Goal: Task Accomplishment & Management: Manage account settings

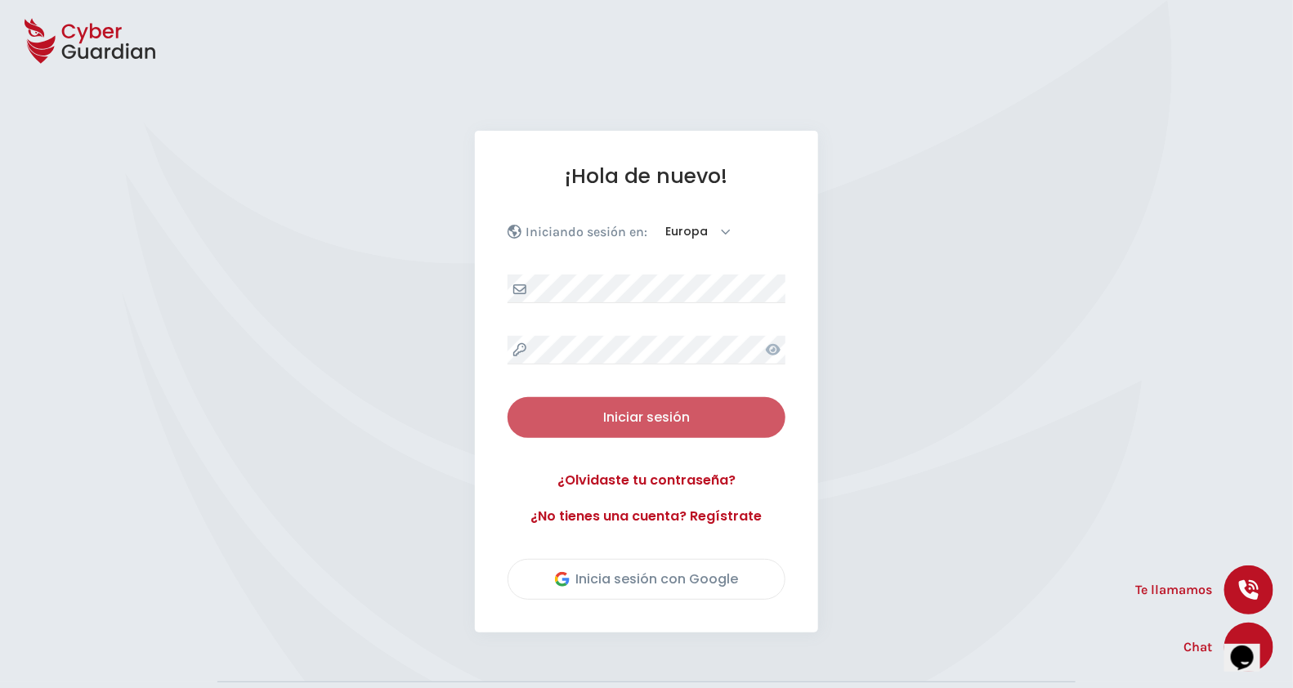
drag, startPoint x: 746, startPoint y: 687, endPoint x: 638, endPoint y: 425, distance: 283.6
click at [638, 425] on div "Iniciar sesión" at bounding box center [646, 418] width 253 height 20
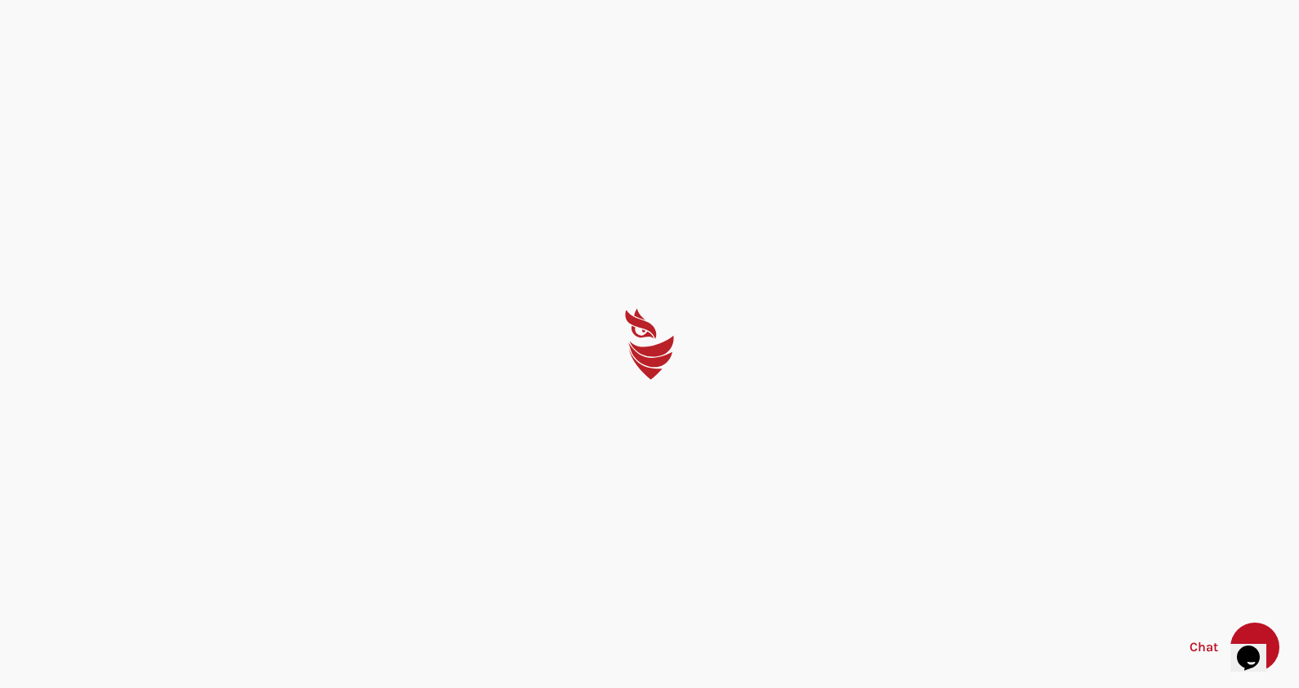
click at [632, 409] on div at bounding box center [649, 344] width 1299 height 688
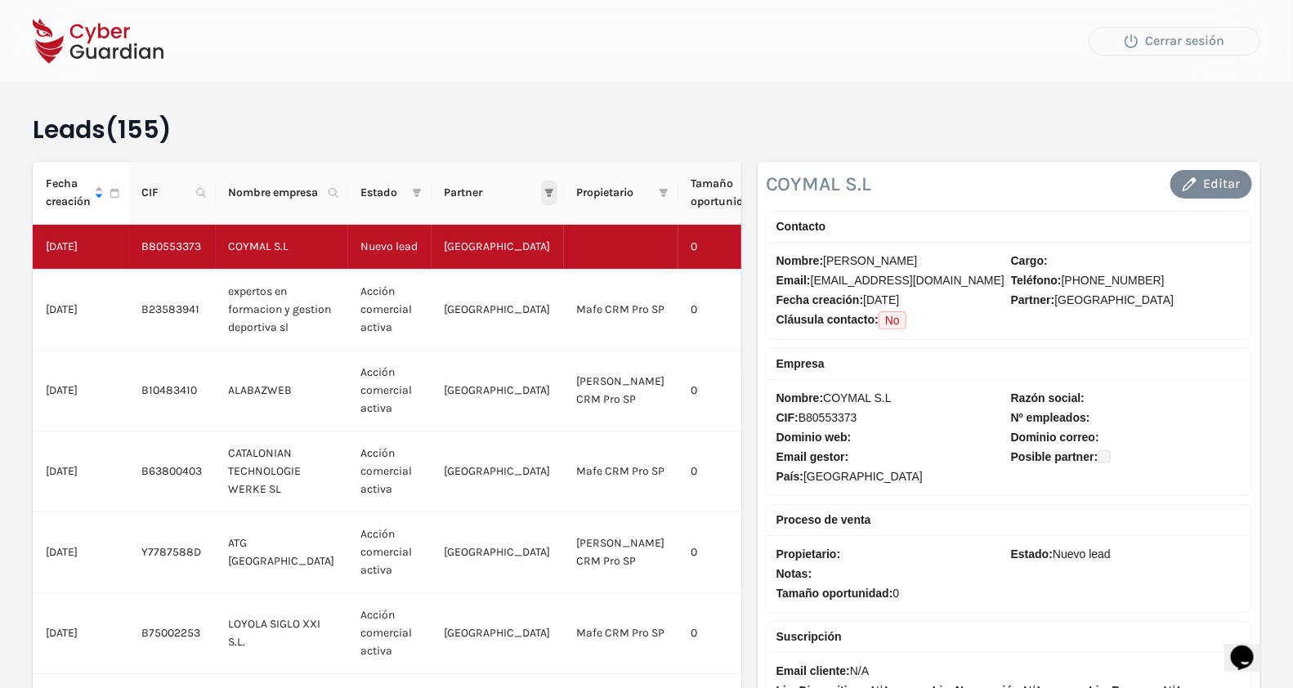
click at [544, 190] on icon "filter" at bounding box center [548, 193] width 9 height 8
click at [569, 141] on h2 "Leads (155)" at bounding box center [646, 129] width 1227 height 31
click at [659, 189] on icon "filter" at bounding box center [663, 193] width 9 height 8
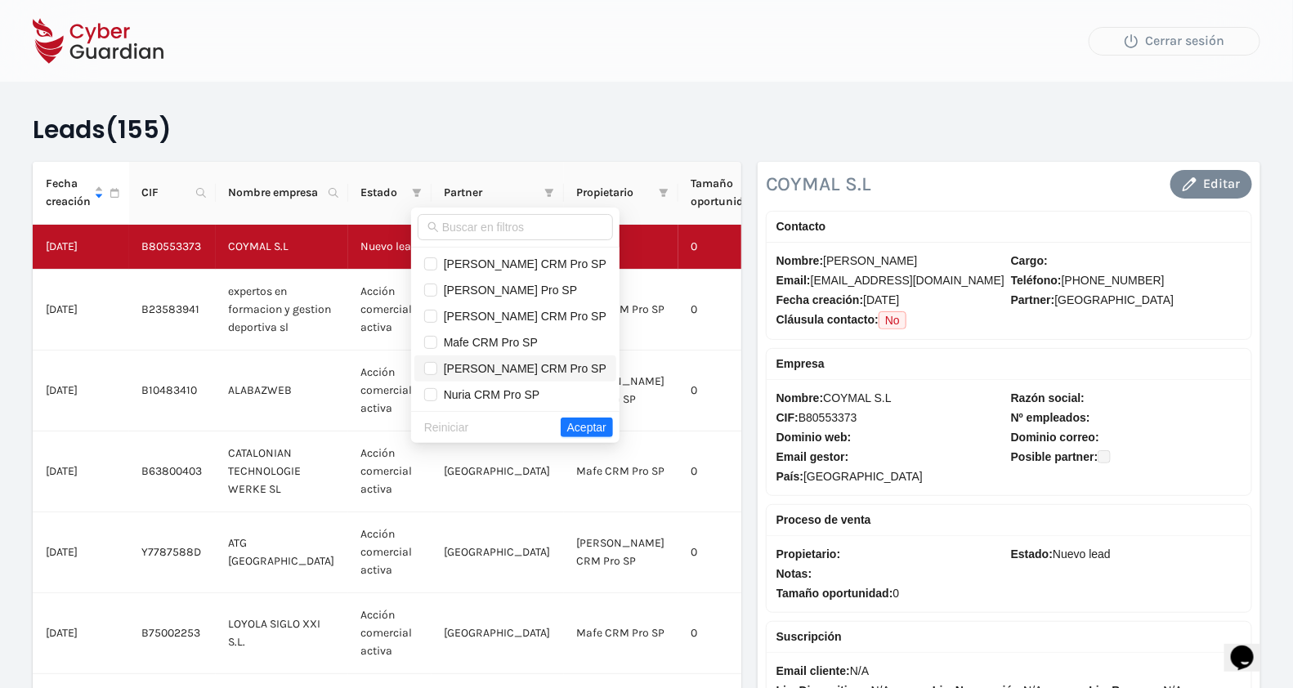
click at [535, 364] on span "[PERSON_NAME] CRM Pro SP" at bounding box center [521, 368] width 169 height 13
checkbox input "true"
click at [570, 428] on span "Aceptar" at bounding box center [586, 427] width 39 height 18
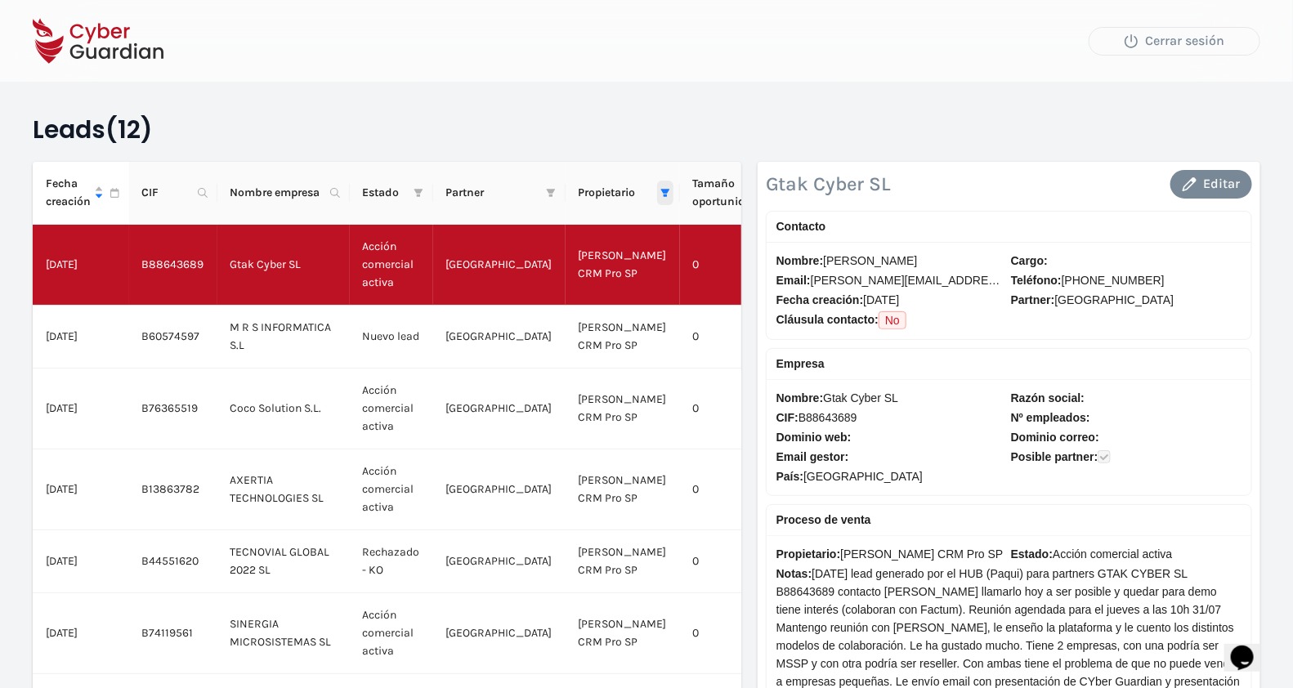
click at [660, 189] on icon "filter" at bounding box center [664, 193] width 9 height 8
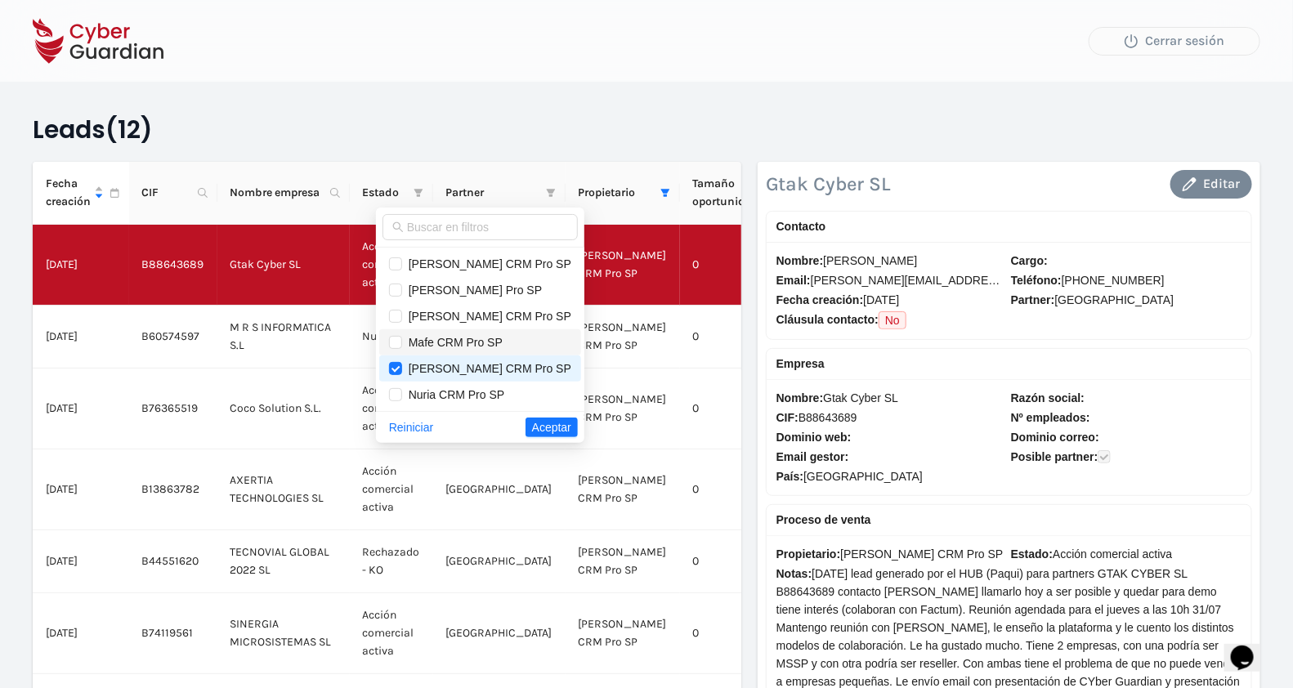
click at [490, 339] on span "Mafe CRM Pro SP" at bounding box center [452, 342] width 101 height 13
click at [543, 425] on span "Aceptar" at bounding box center [551, 427] width 39 height 18
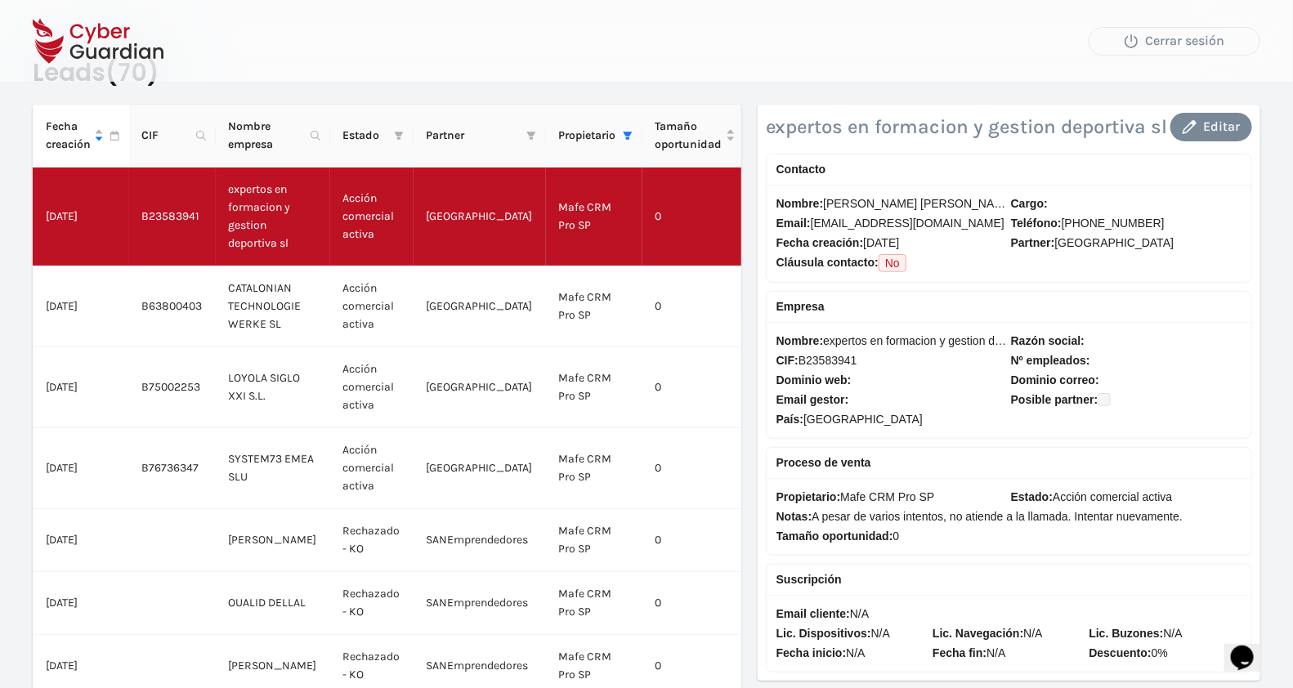
scroll to position [63, 0]
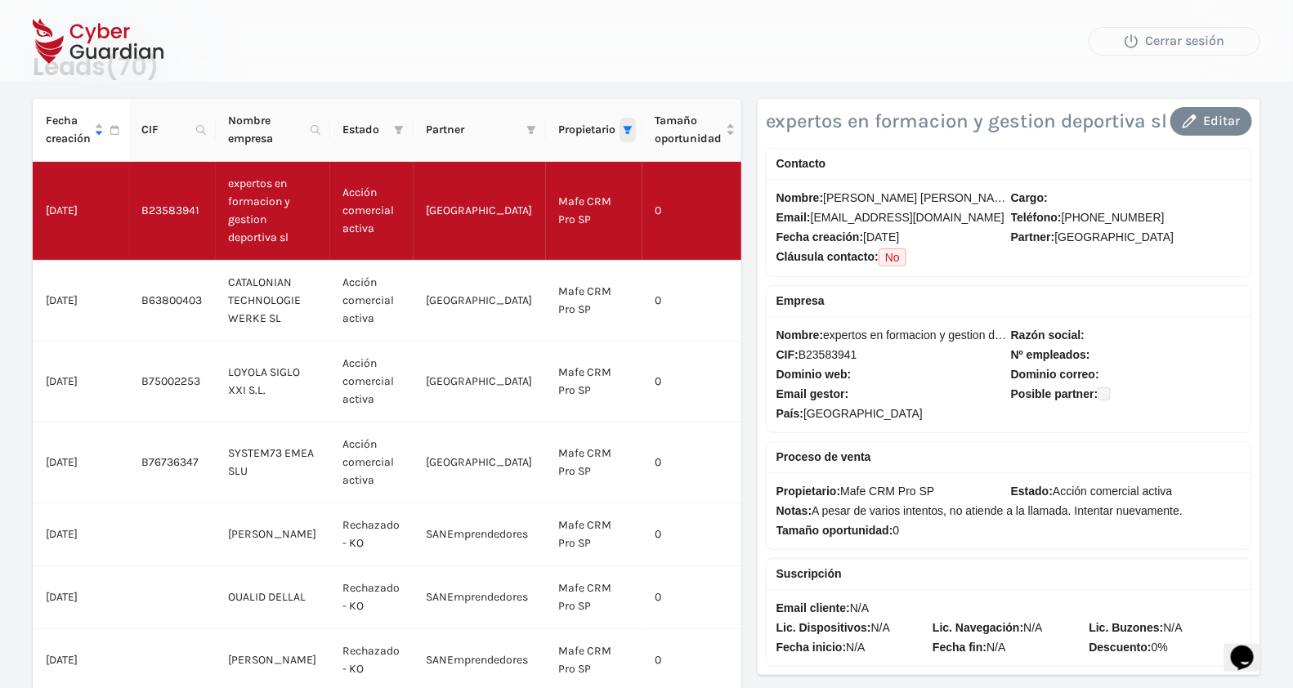
click at [623, 127] on icon "filter" at bounding box center [627, 130] width 9 height 8
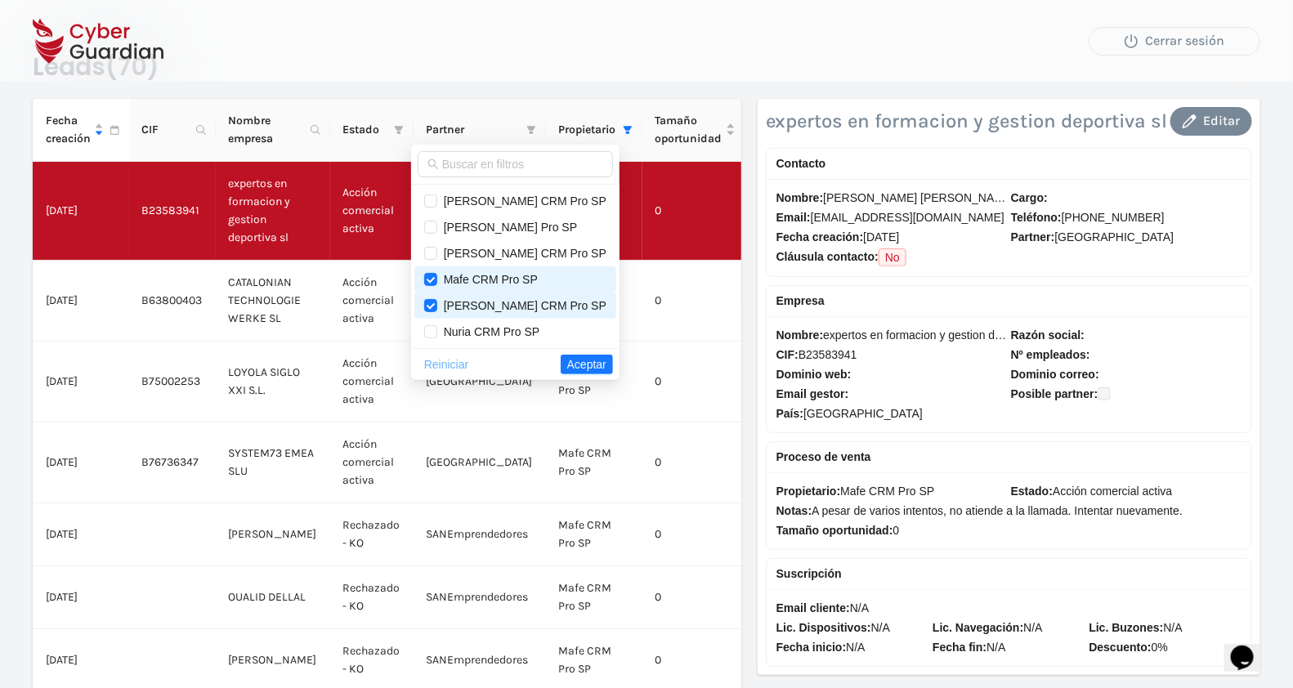
click at [468, 356] on span "Reiniciar" at bounding box center [446, 364] width 44 height 18
checkbox input "false"
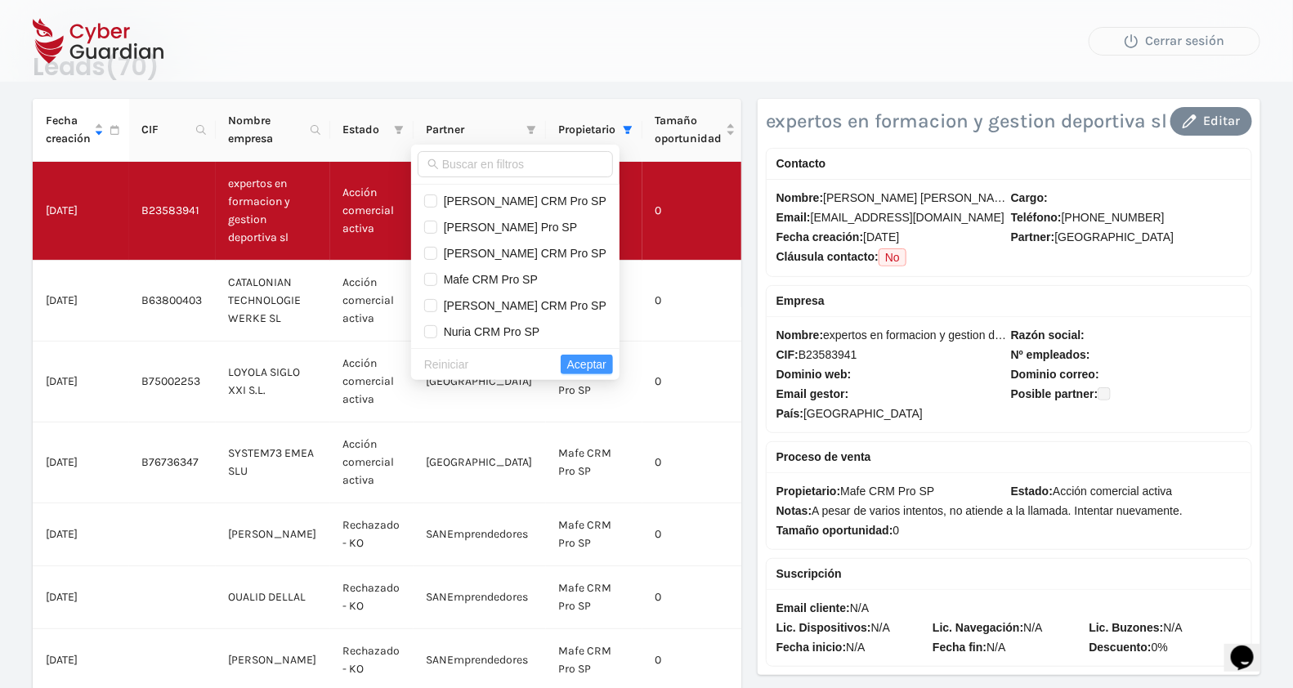
click at [605, 359] on span "Aceptar" at bounding box center [586, 364] width 39 height 18
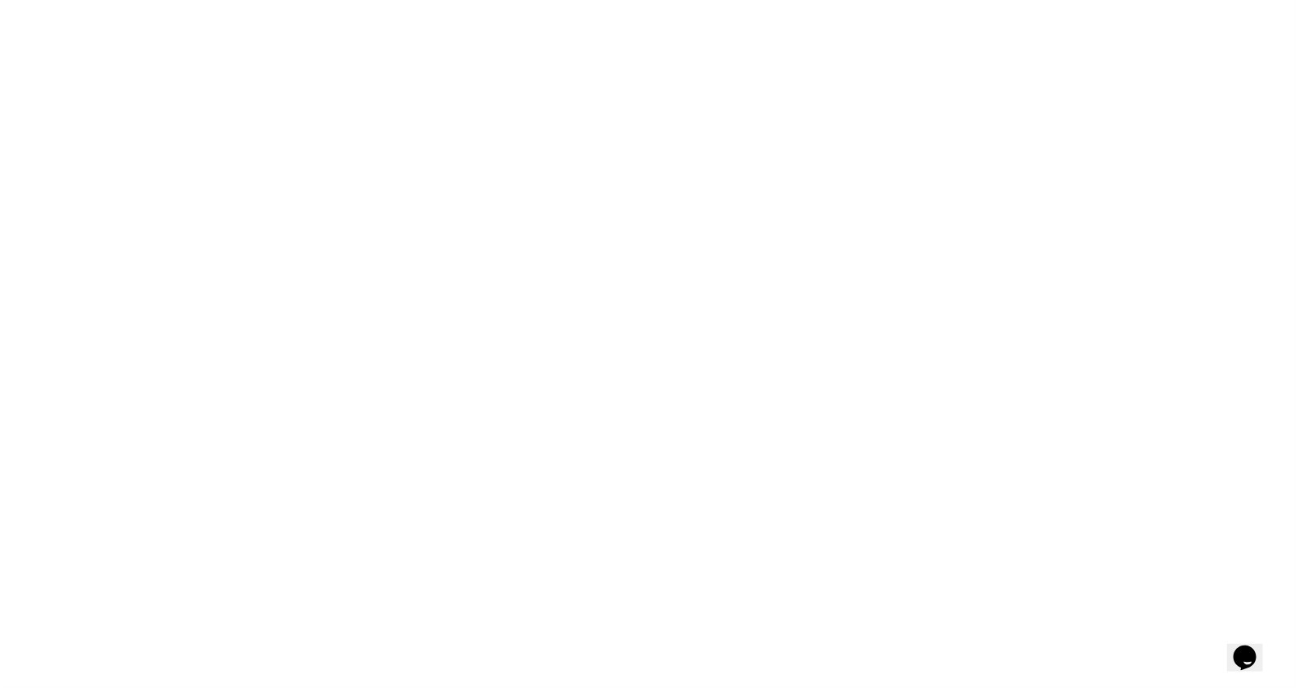
scroll to position [0, 0]
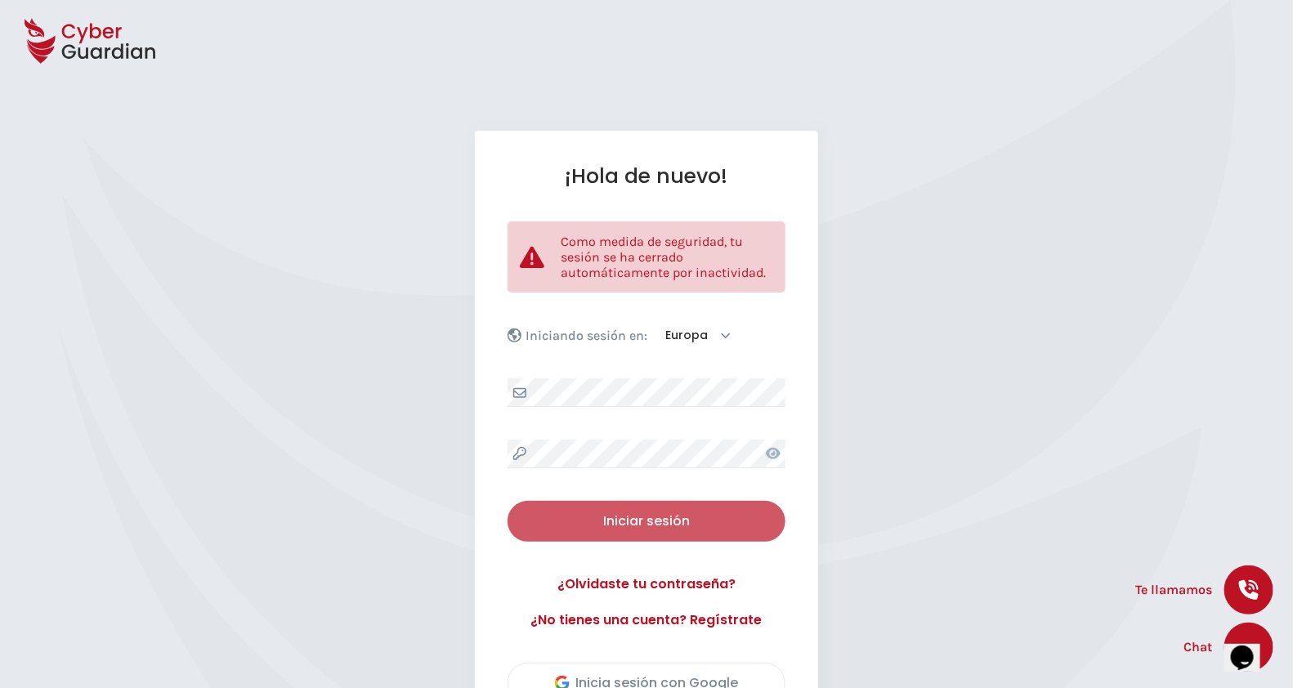
click at [650, 507] on button "Iniciar sesión" at bounding box center [646, 521] width 278 height 41
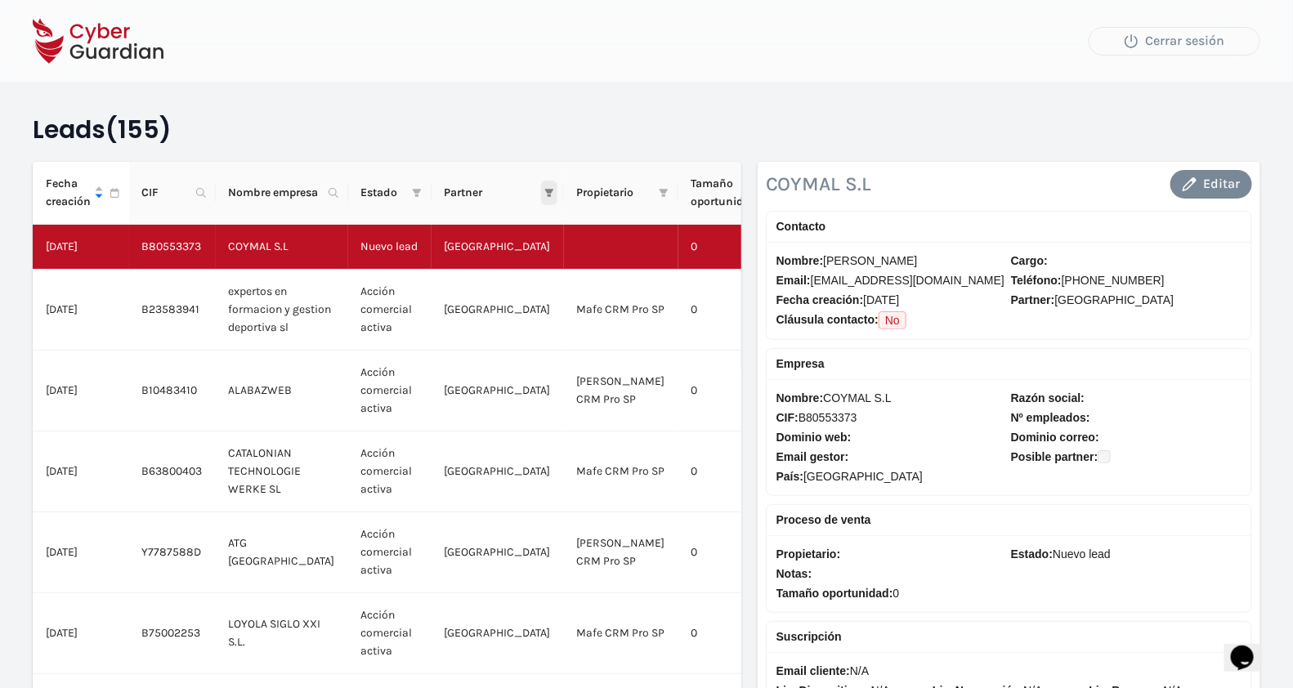
click at [541, 198] on span at bounding box center [549, 193] width 16 height 25
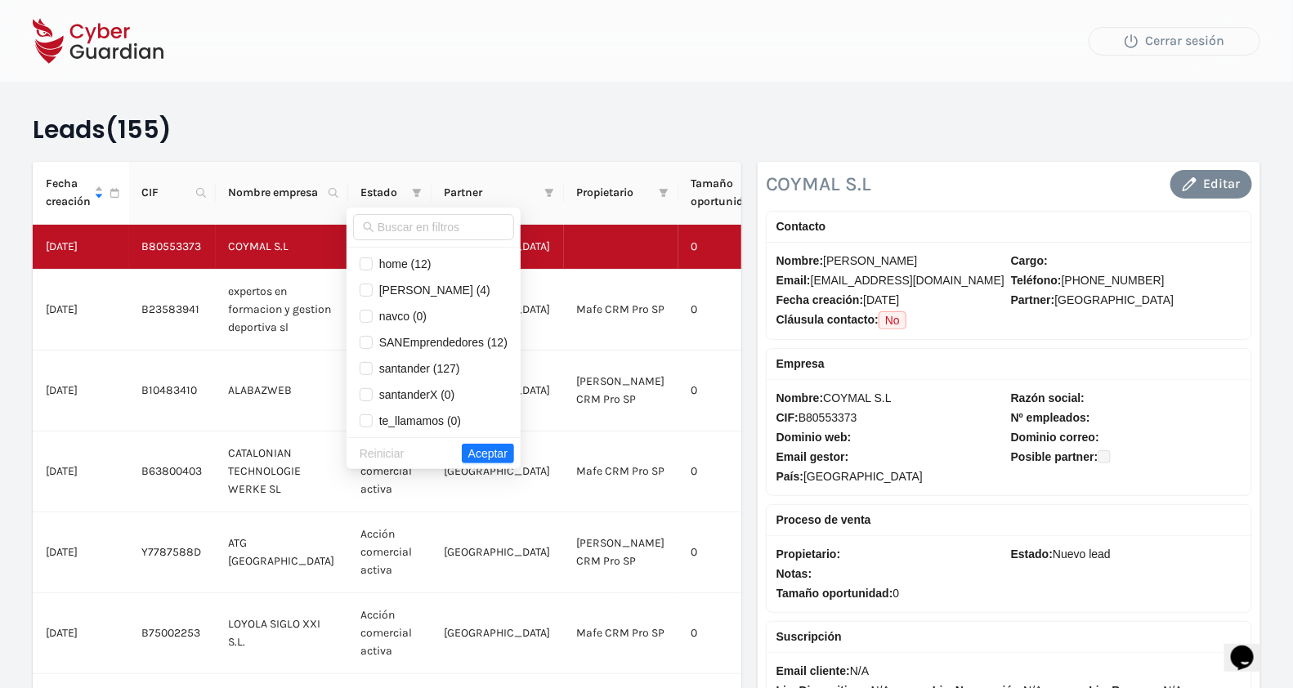
click at [575, 104] on div "Leads (155) Fecha creación CIF Nombre empresa Estado Partner Propietario Tamaño…" at bounding box center [646, 536] width 1293 height 1073
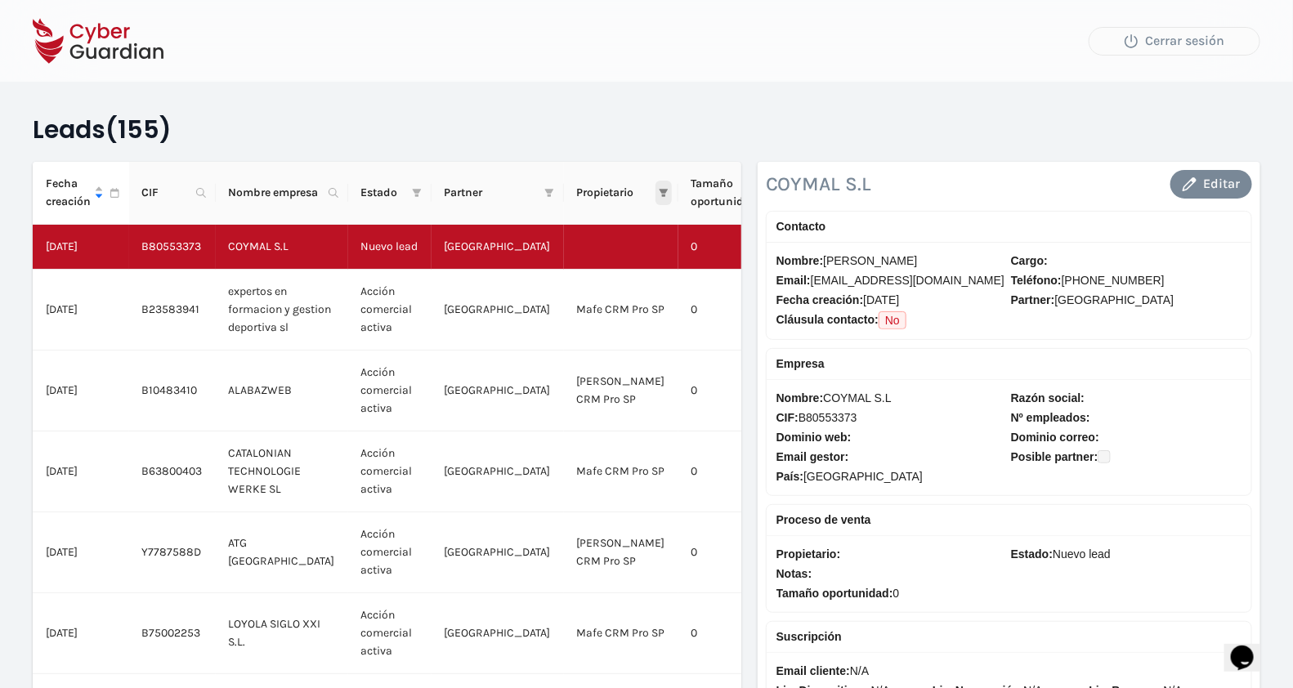
click at [659, 190] on icon "filter" at bounding box center [663, 193] width 9 height 8
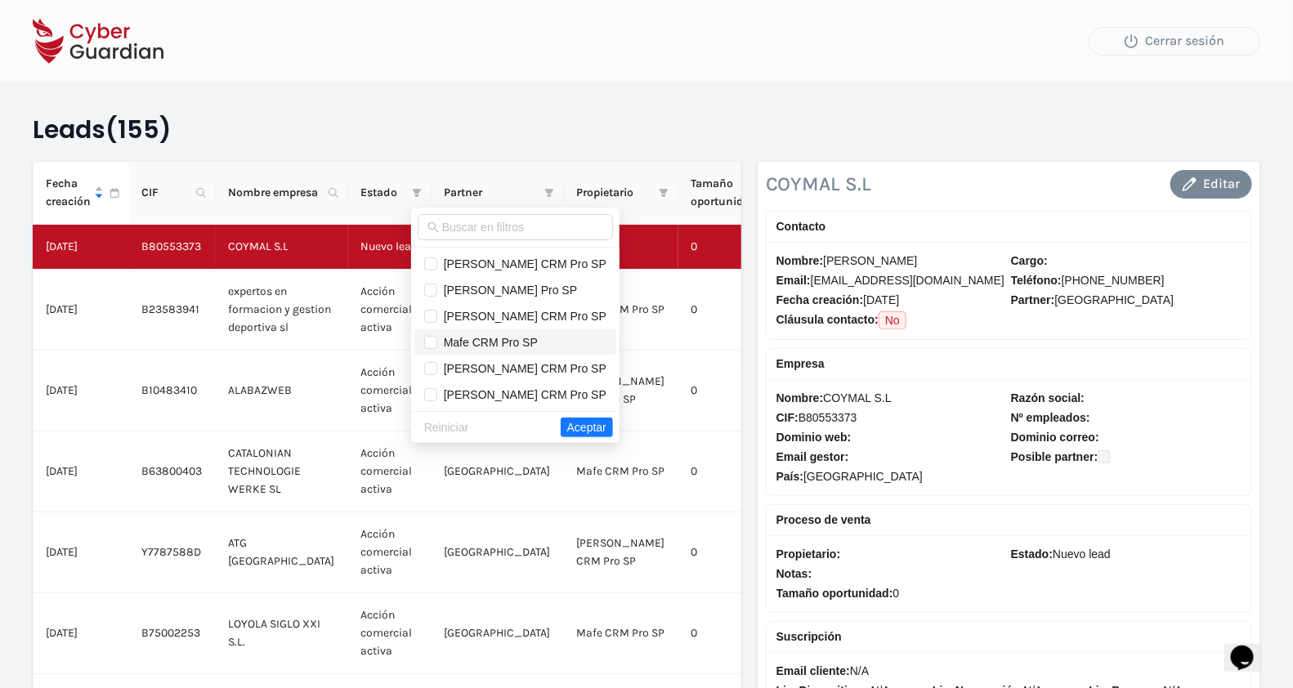
click at [527, 343] on span "Mafe CRM Pro SP" at bounding box center [487, 342] width 101 height 13
checkbox input "true"
click at [581, 422] on span "Aceptar" at bounding box center [586, 427] width 39 height 18
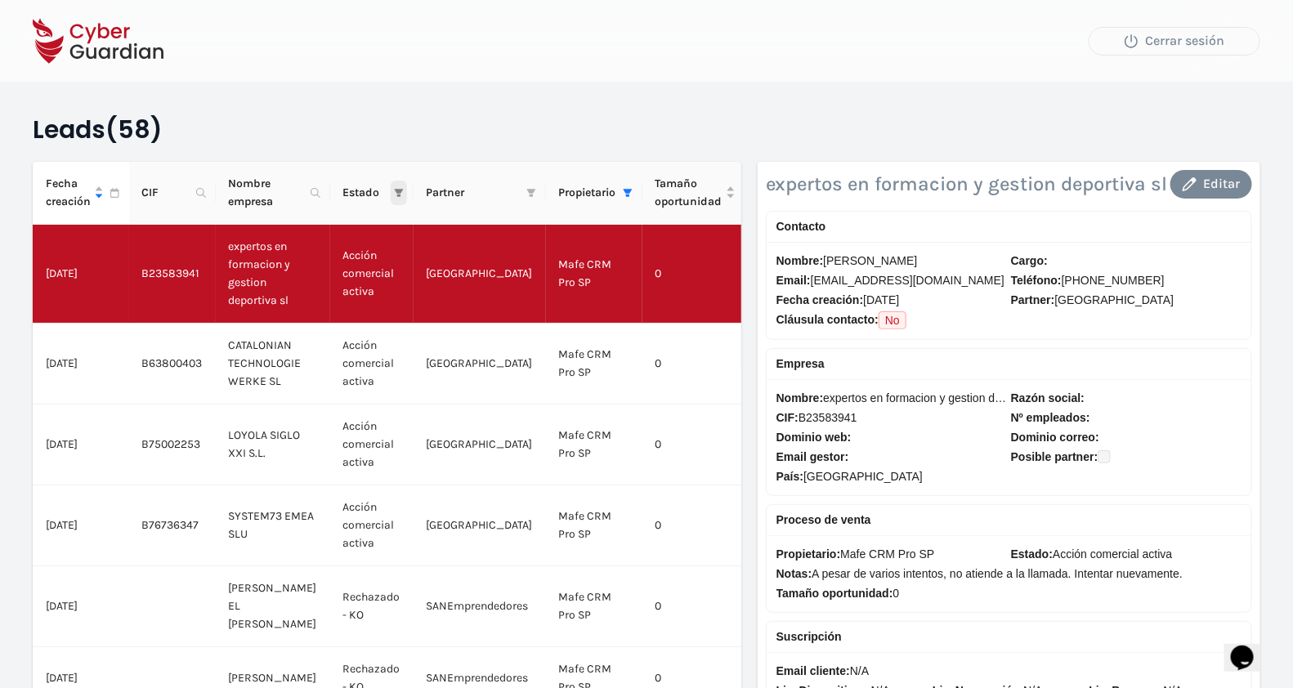
click at [394, 195] on icon "filter" at bounding box center [398, 193] width 9 height 8
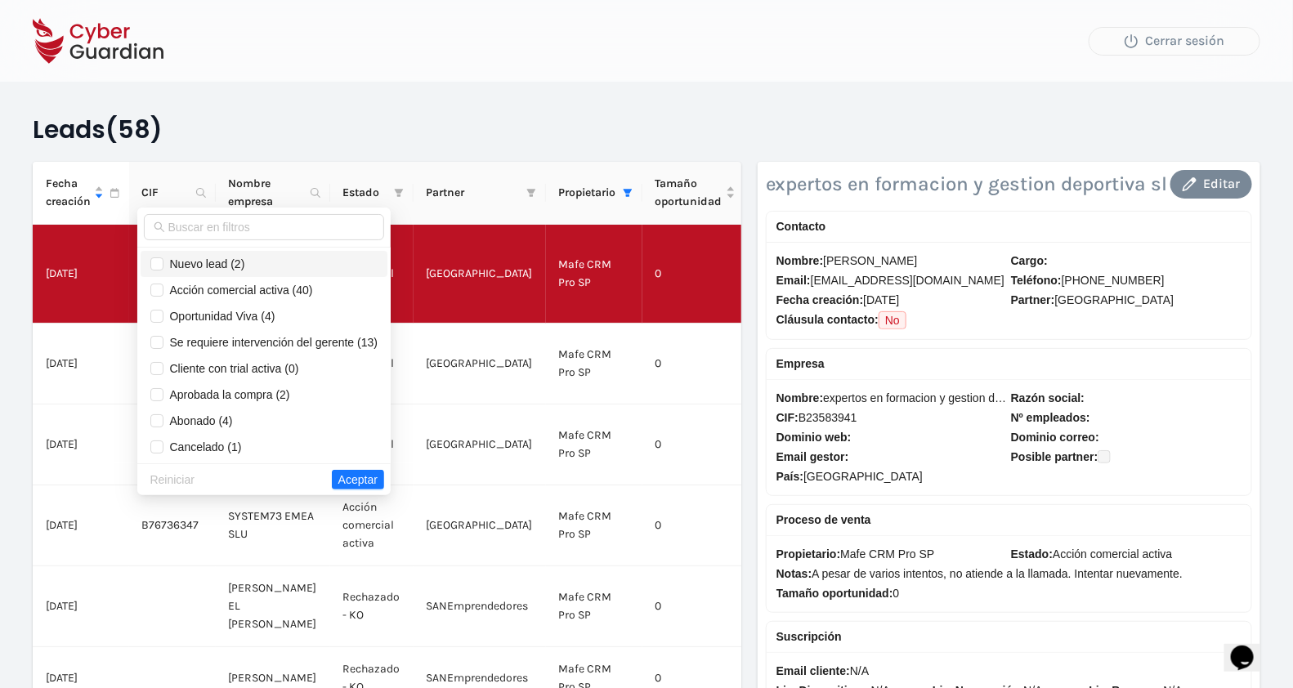
click at [221, 257] on span "Nuevo lead (2)" at bounding box center [204, 263] width 82 height 13
checkbox input "true"
click at [237, 288] on span "Acción comercial activa (40)" at bounding box center [238, 290] width 150 height 13
checkbox input "true"
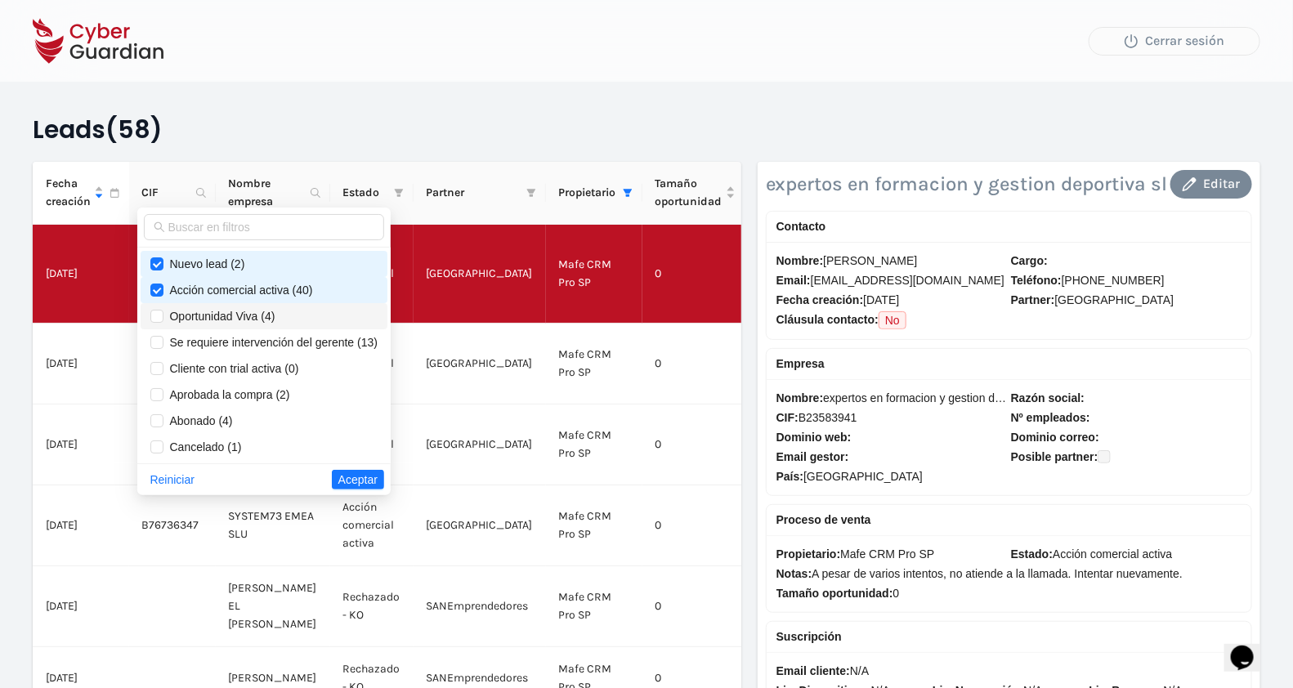
click at [233, 314] on span "Oportunidad Viva (4)" at bounding box center [219, 316] width 112 height 13
checkbox input "true"
click at [234, 339] on span "Se requiere intervención del gerente (13)" at bounding box center [270, 342] width 215 height 13
checkbox input "true"
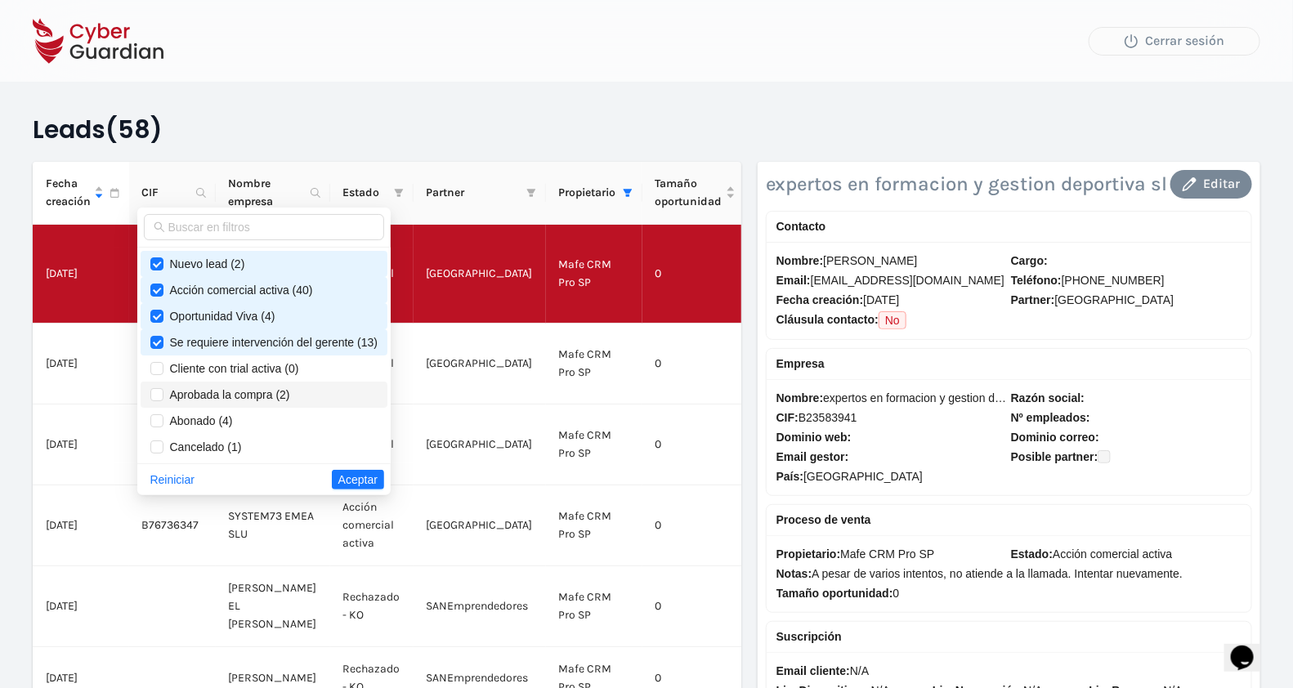
click at [230, 388] on span "Aprobada la compra (2)" at bounding box center [226, 394] width 127 height 13
checkbox input "true"
click at [215, 418] on span "Abonado (4)" at bounding box center [197, 420] width 69 height 13
checkbox input "true"
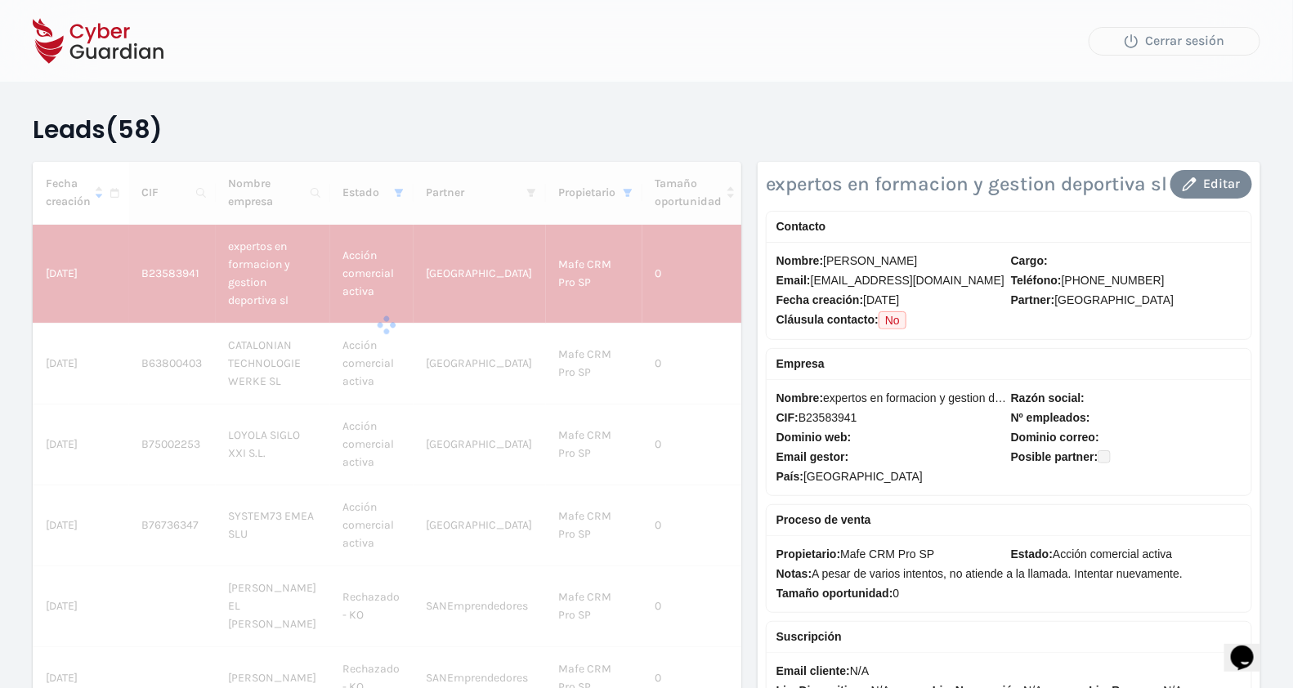
click at [393, 478] on div "Fecha creación CIF Nombre empresa Estado Partner Propietario Tamaño oportunidad…" at bounding box center [387, 590] width 708 height 857
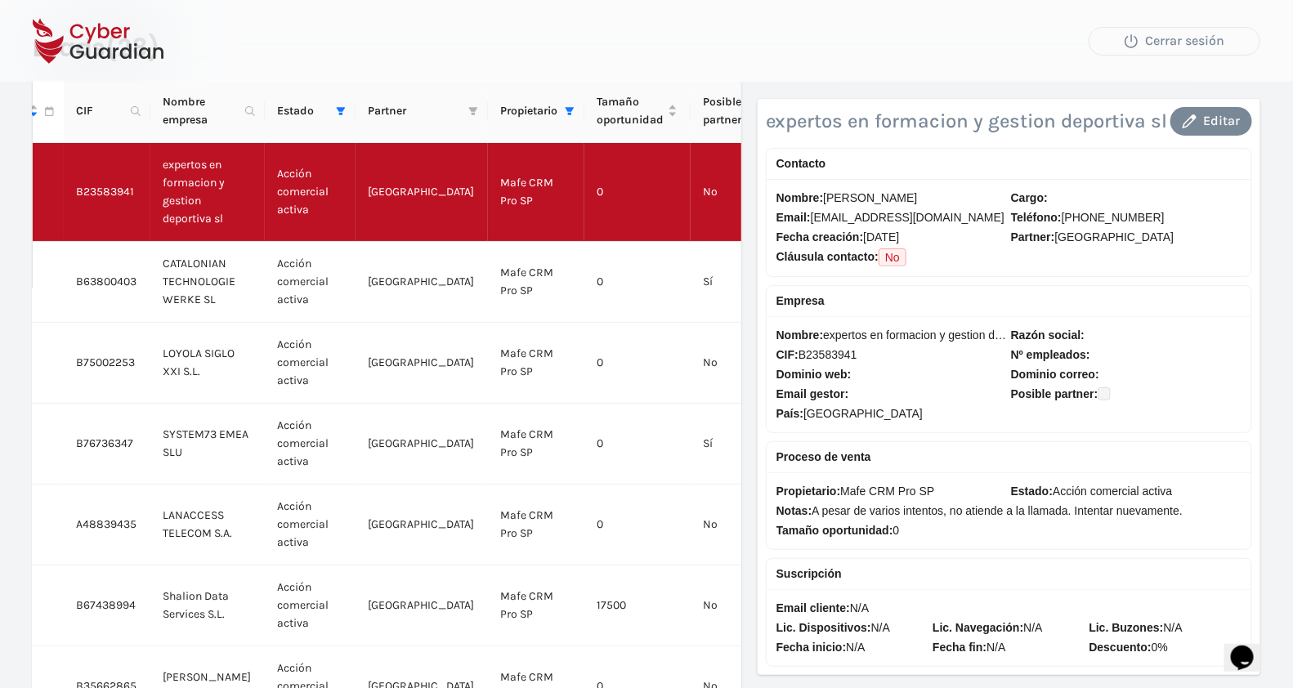
scroll to position [81, 0]
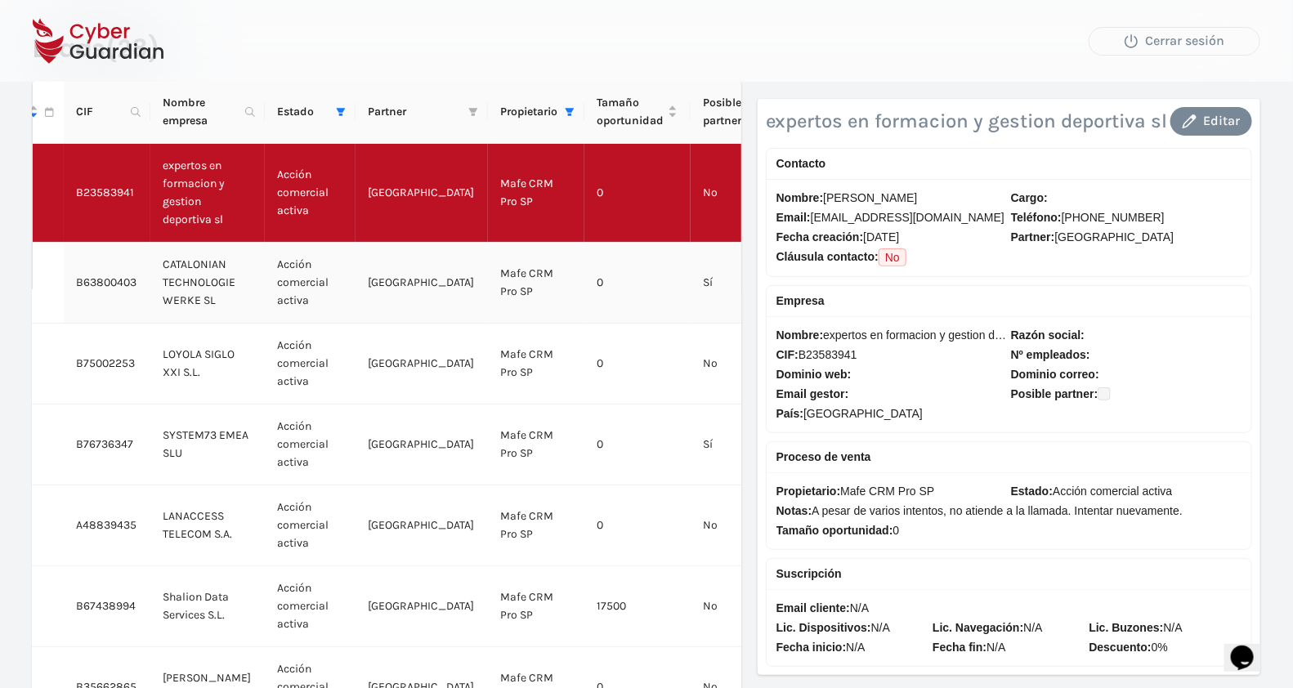
click at [621, 297] on td "0" at bounding box center [637, 283] width 106 height 81
checkbox input "true"
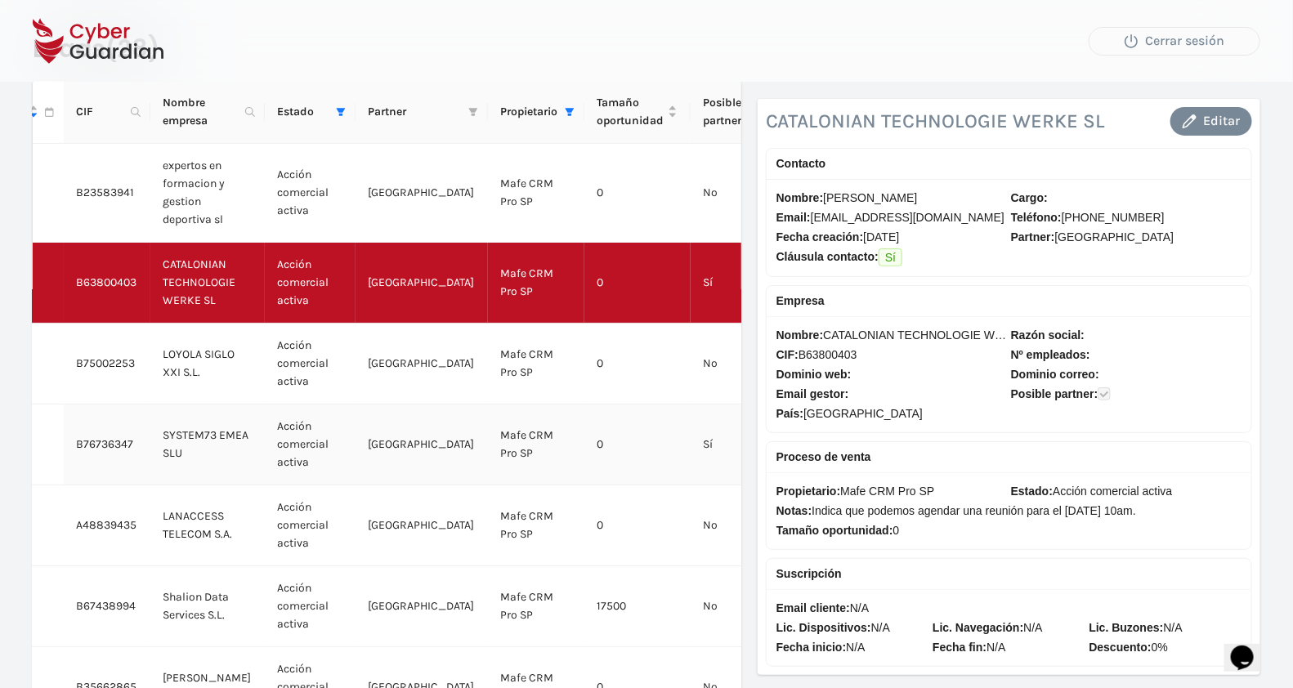
click at [597, 446] on td "0" at bounding box center [637, 444] width 106 height 81
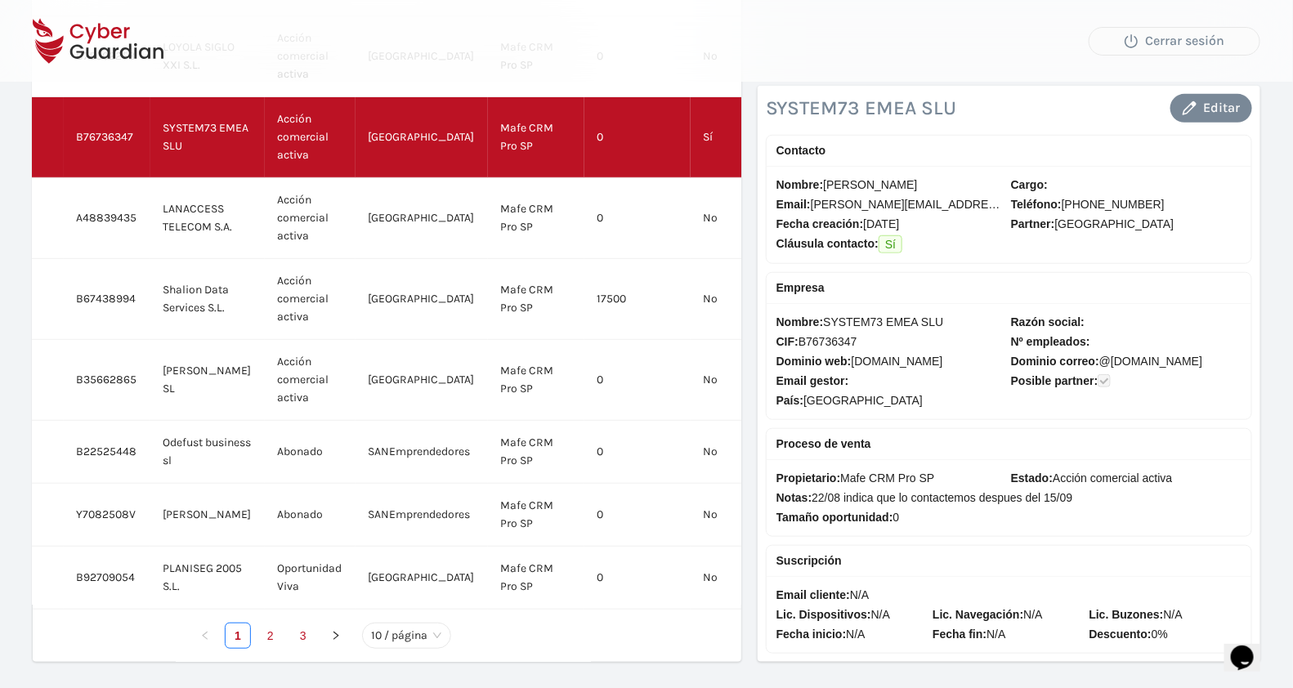
scroll to position [448, 0]
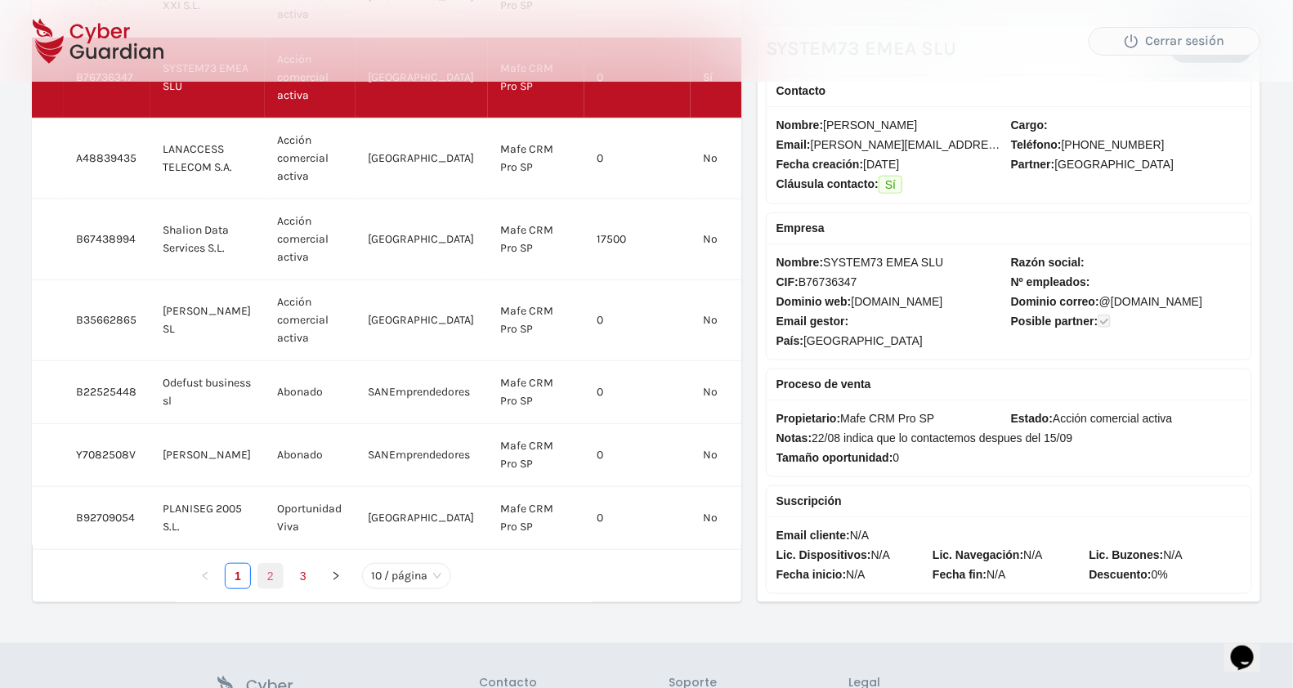
click at [263, 565] on link "2" at bounding box center [270, 576] width 25 height 25
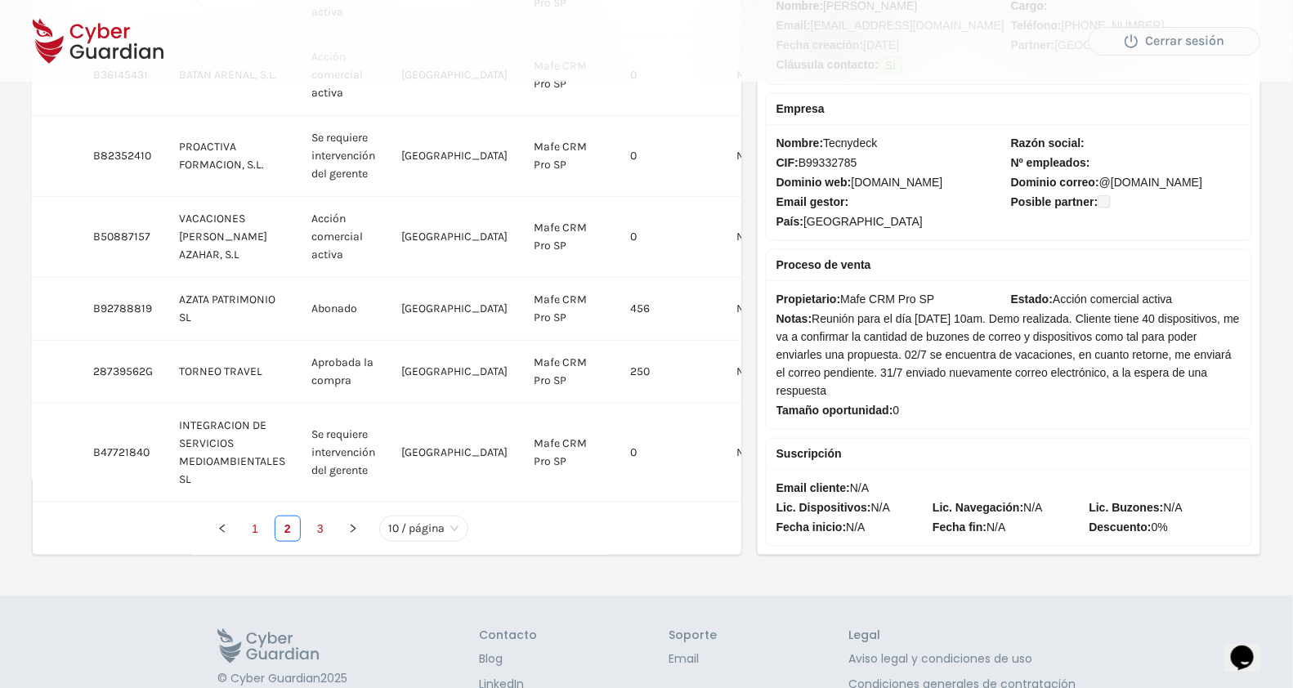
scroll to position [519, 0]
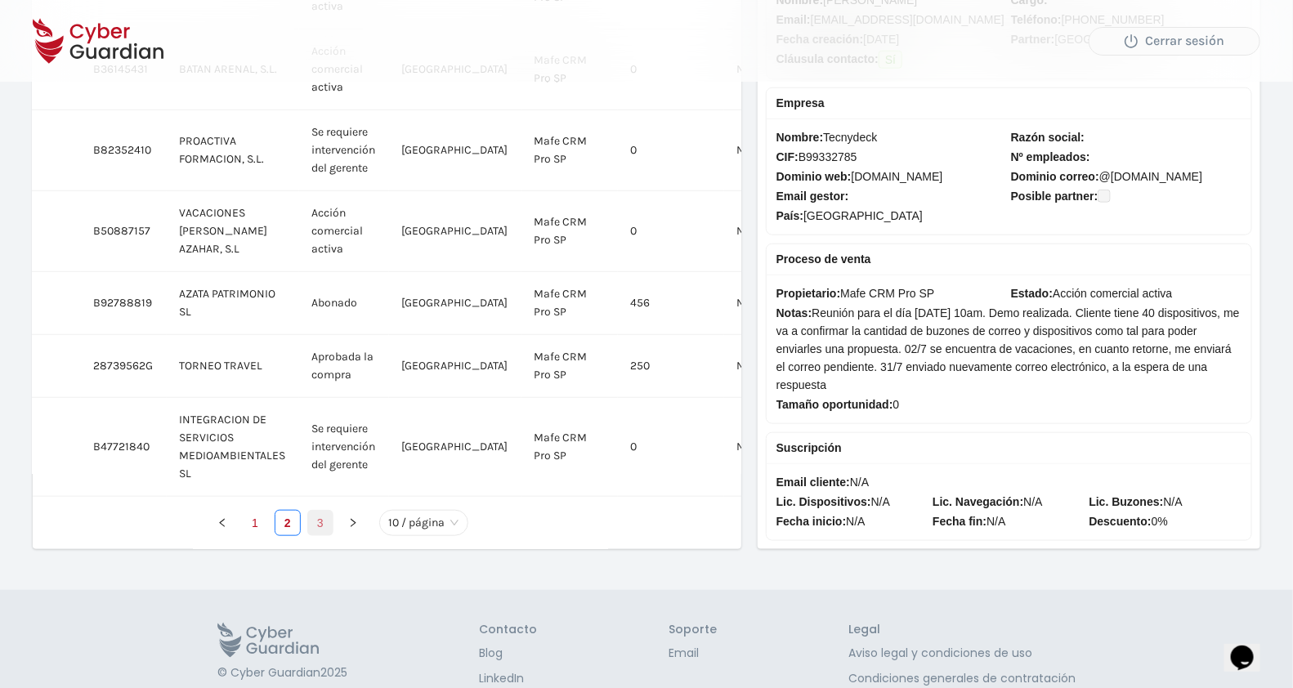
click at [319, 531] on link "3" at bounding box center [320, 523] width 25 height 25
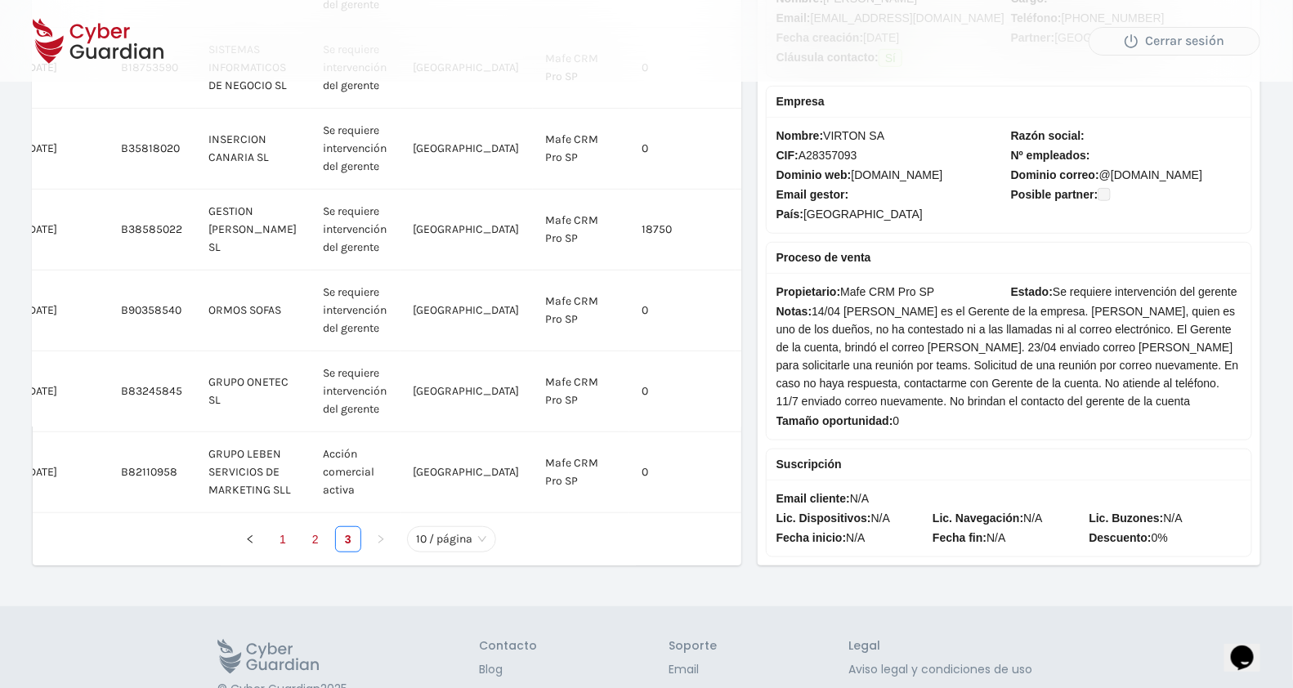
scroll to position [368, 0]
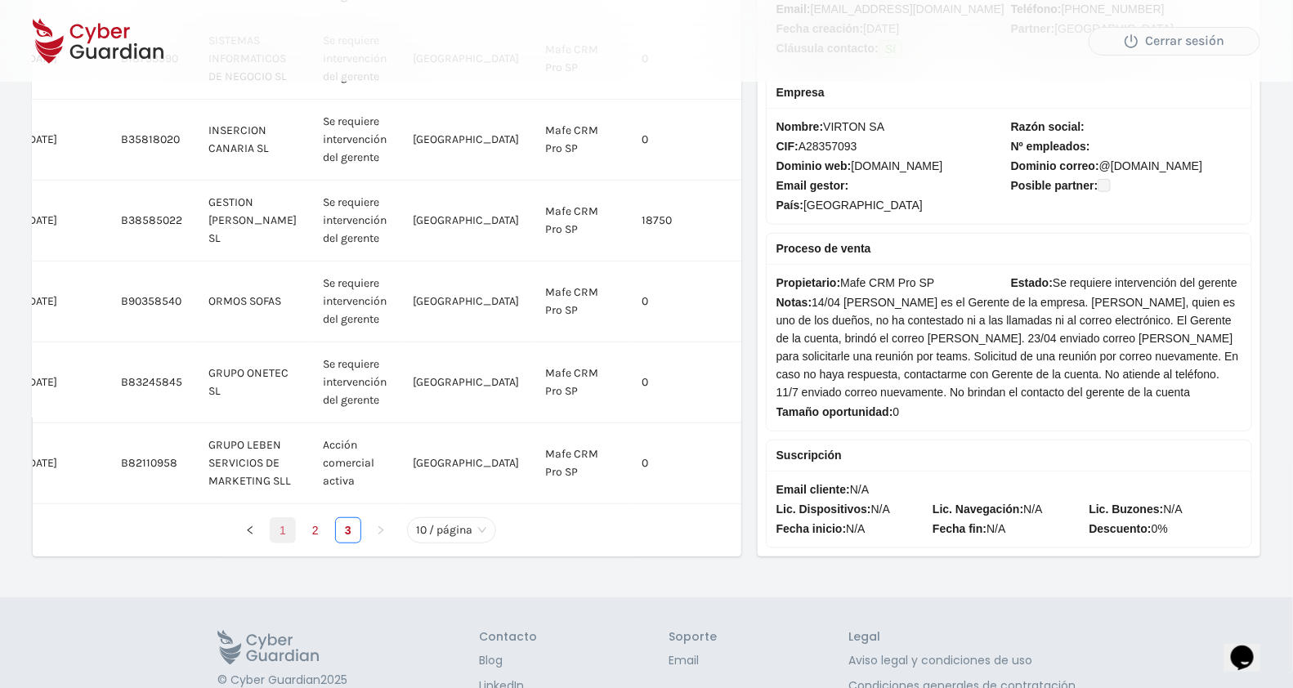
click at [277, 543] on link "1" at bounding box center [282, 530] width 25 height 25
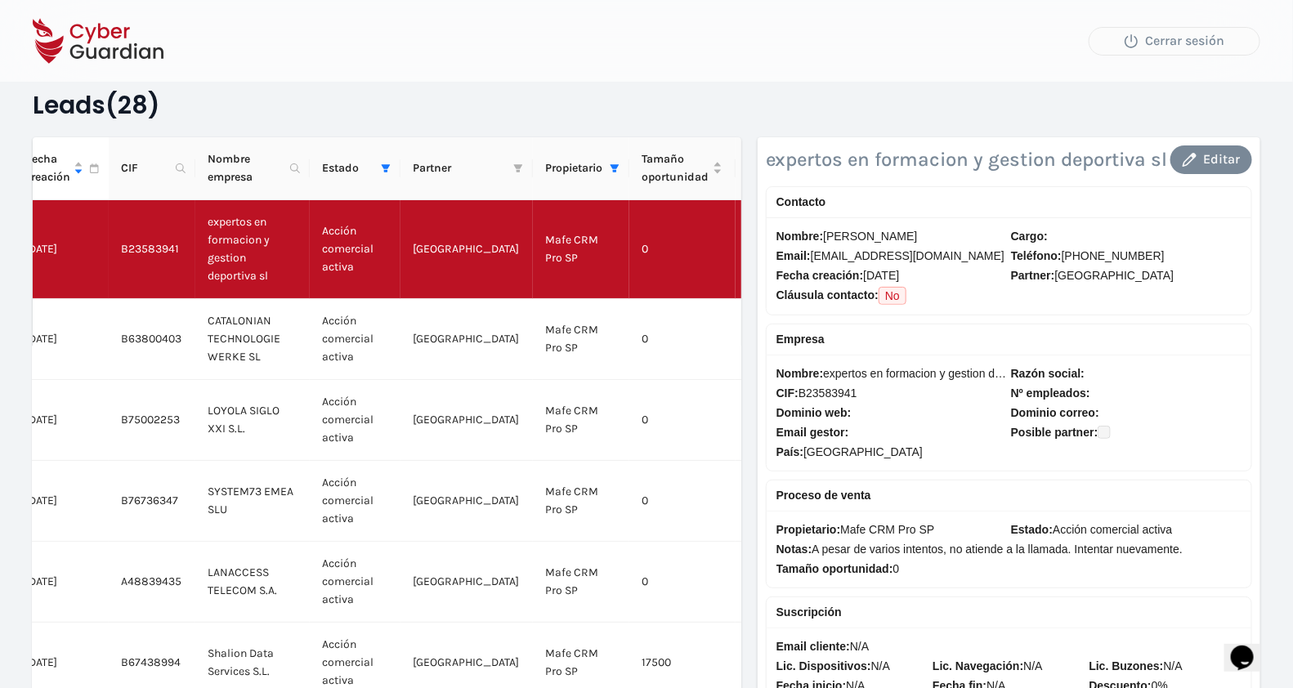
scroll to position [0, 0]
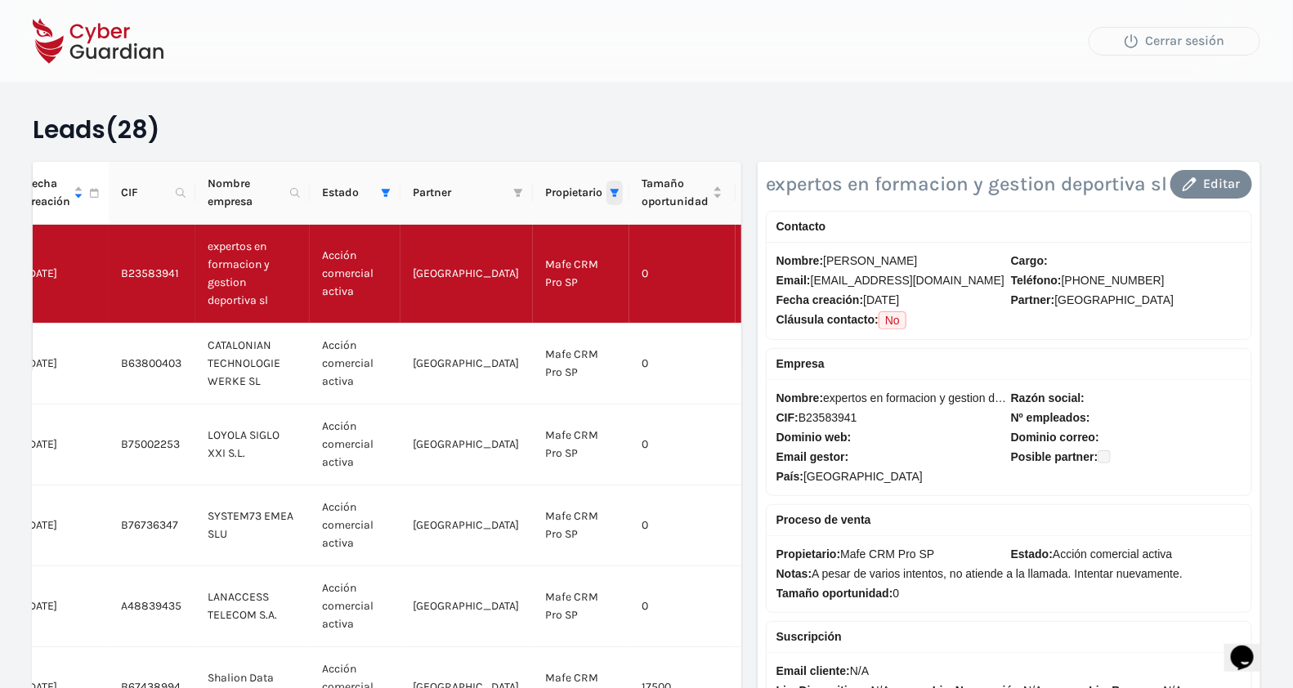
click at [610, 190] on icon "filter" at bounding box center [615, 193] width 10 height 10
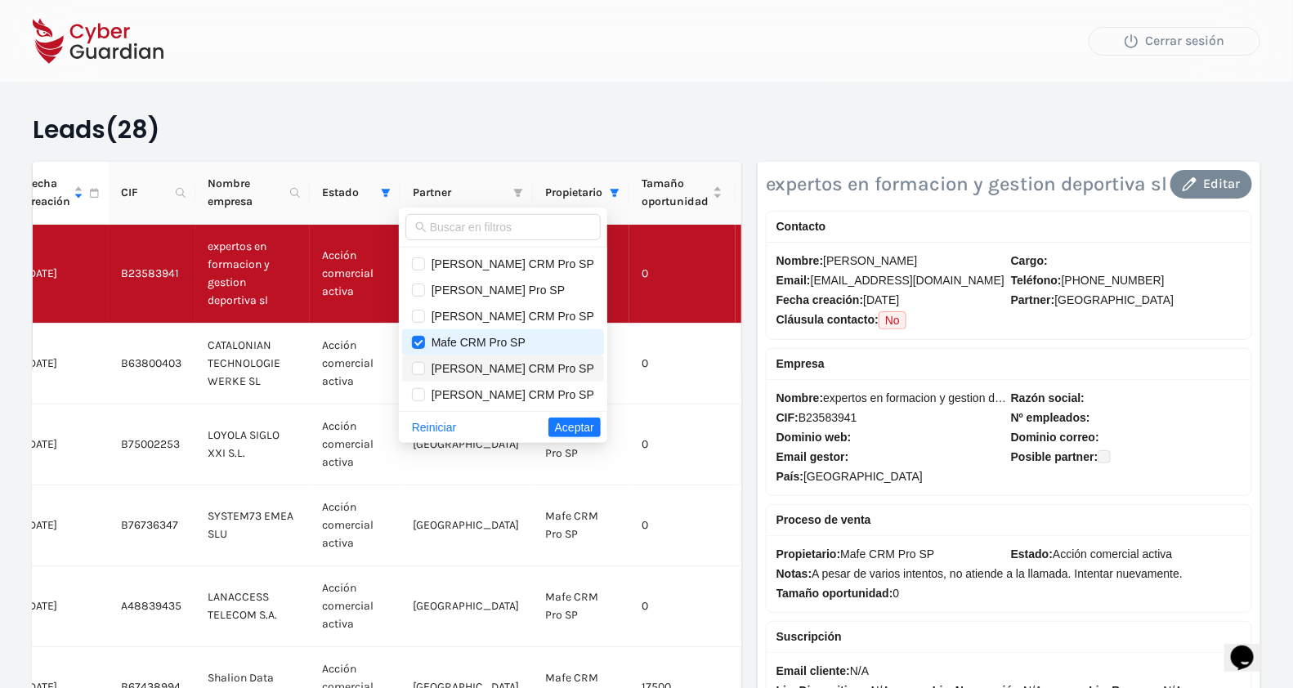
click at [494, 368] on span "[PERSON_NAME] CRM Pro SP" at bounding box center [509, 368] width 169 height 13
checkbox input "true"
click at [561, 418] on span "Aceptar" at bounding box center [574, 427] width 39 height 18
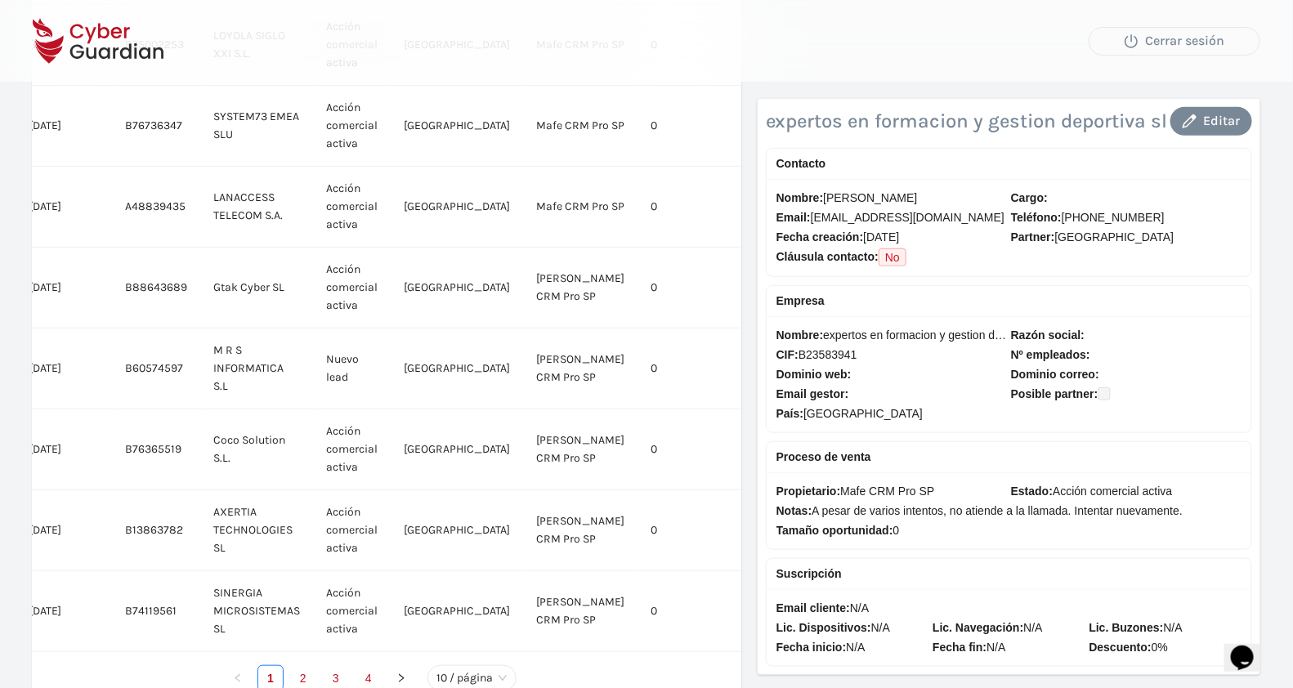
scroll to position [409, 0]
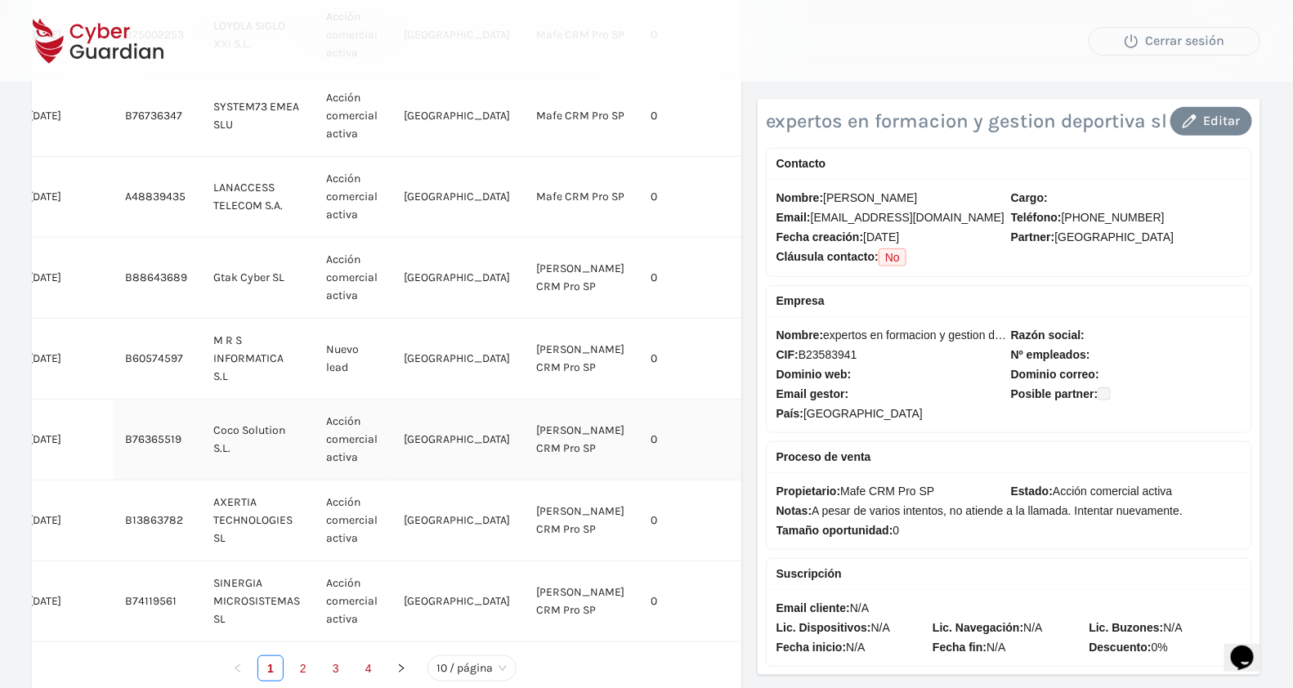
click at [524, 432] on td "[PERSON_NAME] CRM Pro SP" at bounding box center [581, 440] width 114 height 81
checkbox input "true"
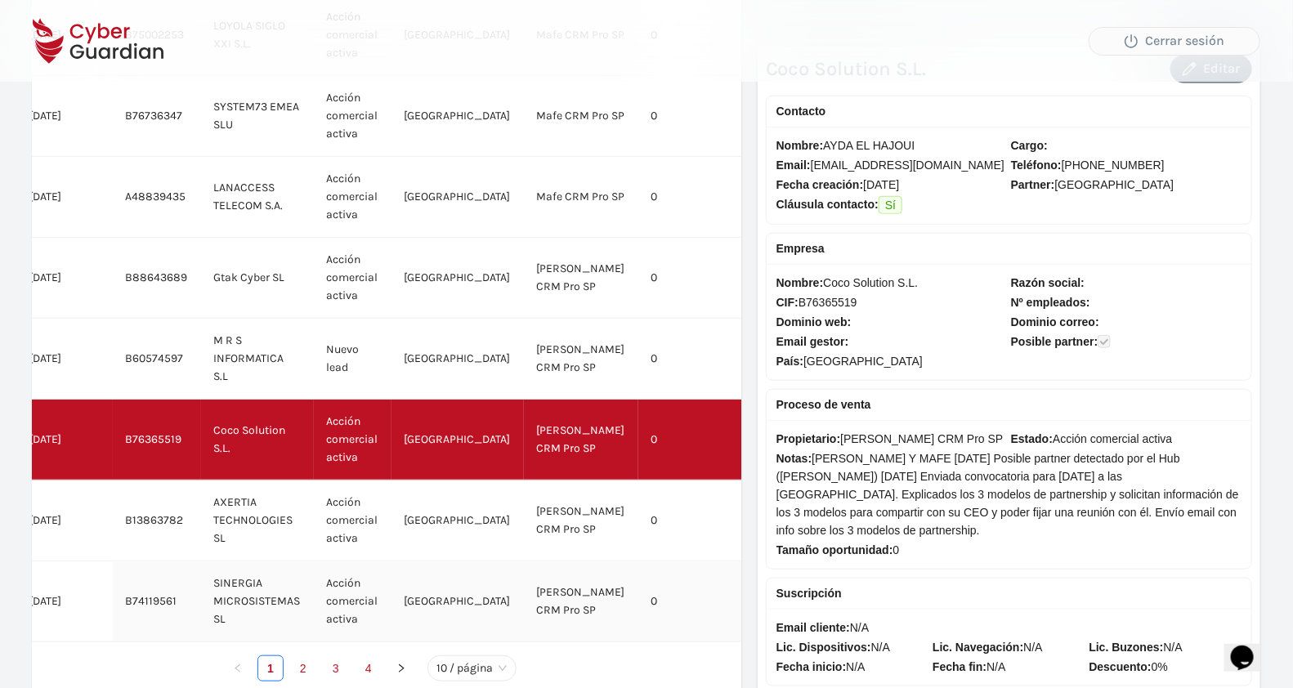
click at [524, 604] on td "[PERSON_NAME] CRM Pro SP" at bounding box center [581, 601] width 114 height 81
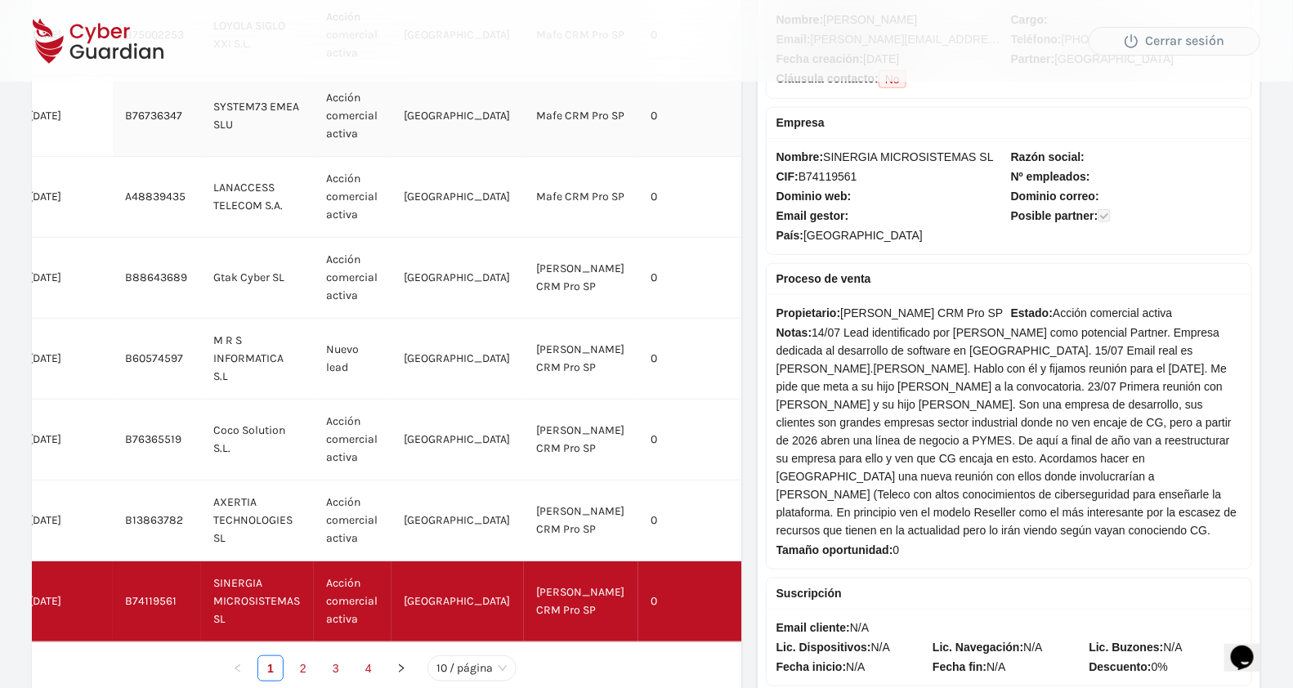
click at [538, 120] on td "Mafe CRM Pro SP" at bounding box center [581, 116] width 114 height 81
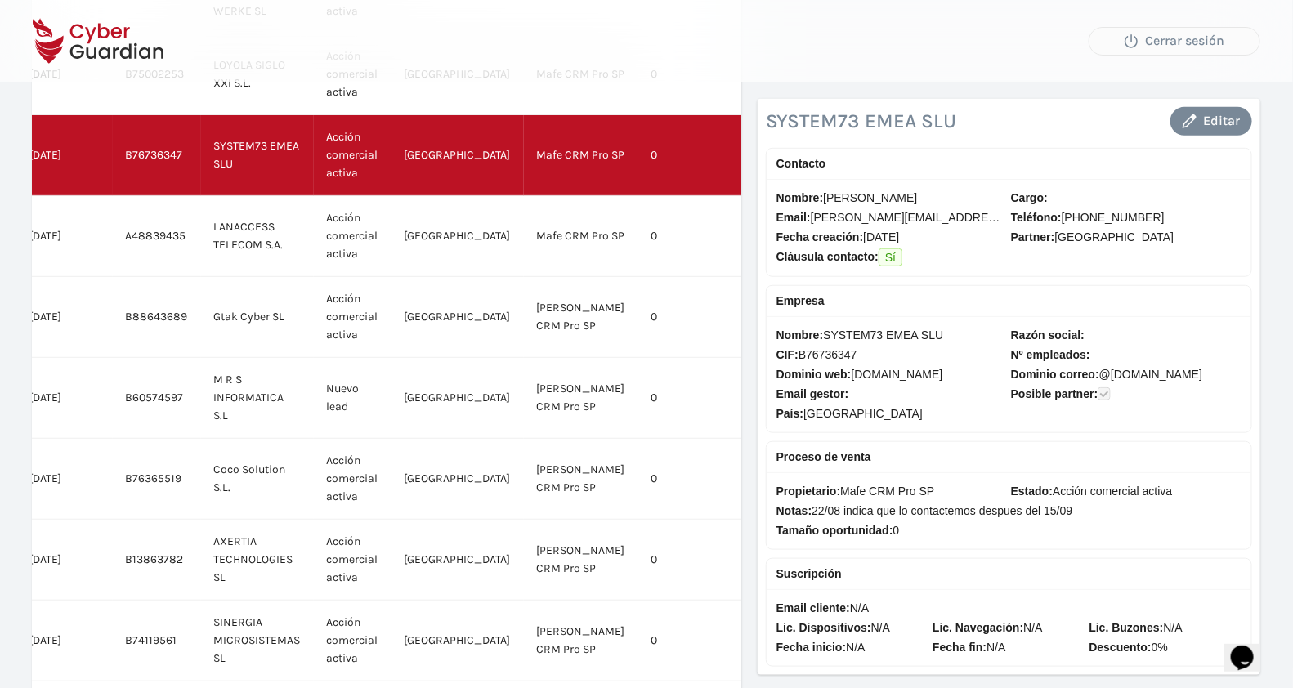
scroll to position [368, 0]
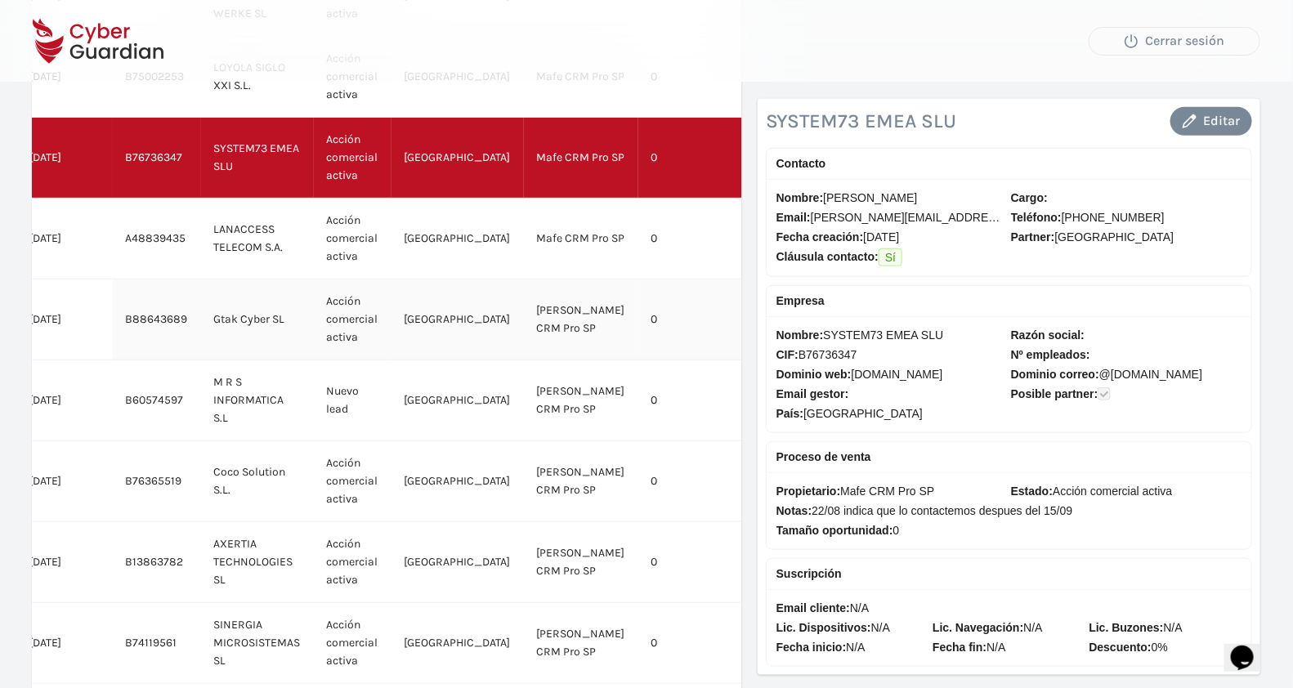
click at [638, 306] on td "0" at bounding box center [691, 319] width 106 height 81
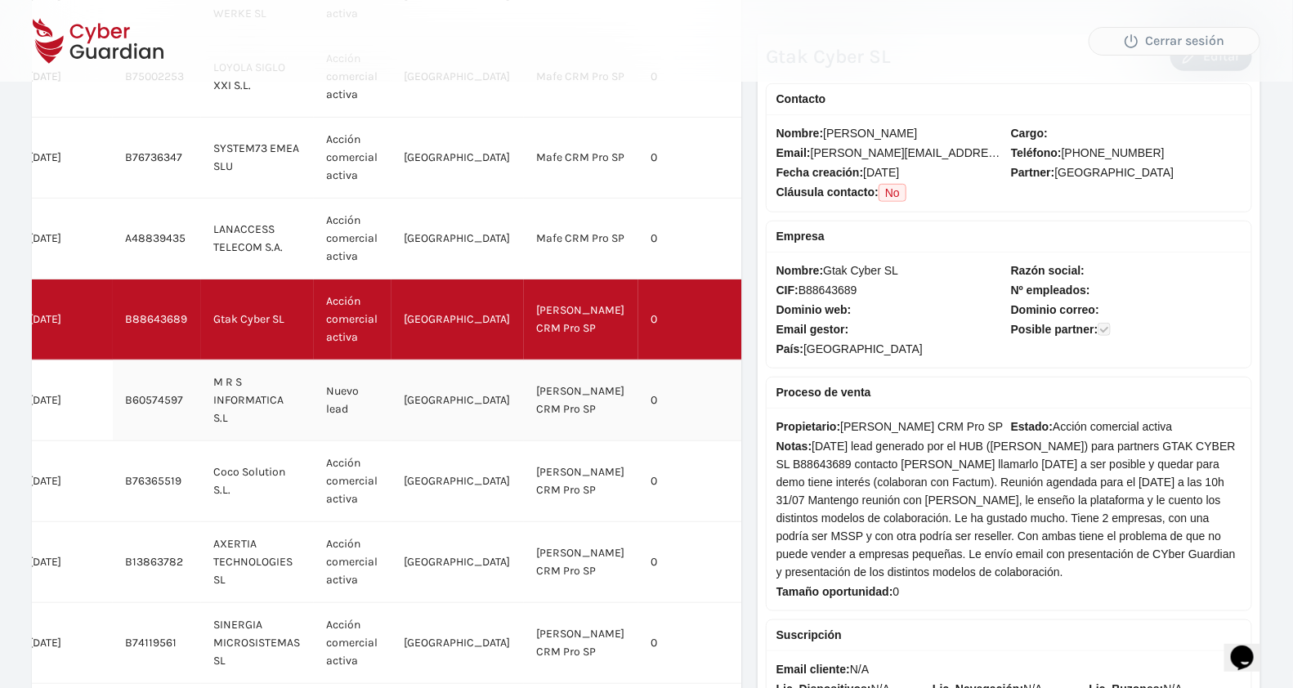
click at [564, 380] on td "[PERSON_NAME] CRM Pro SP" at bounding box center [581, 400] width 114 height 81
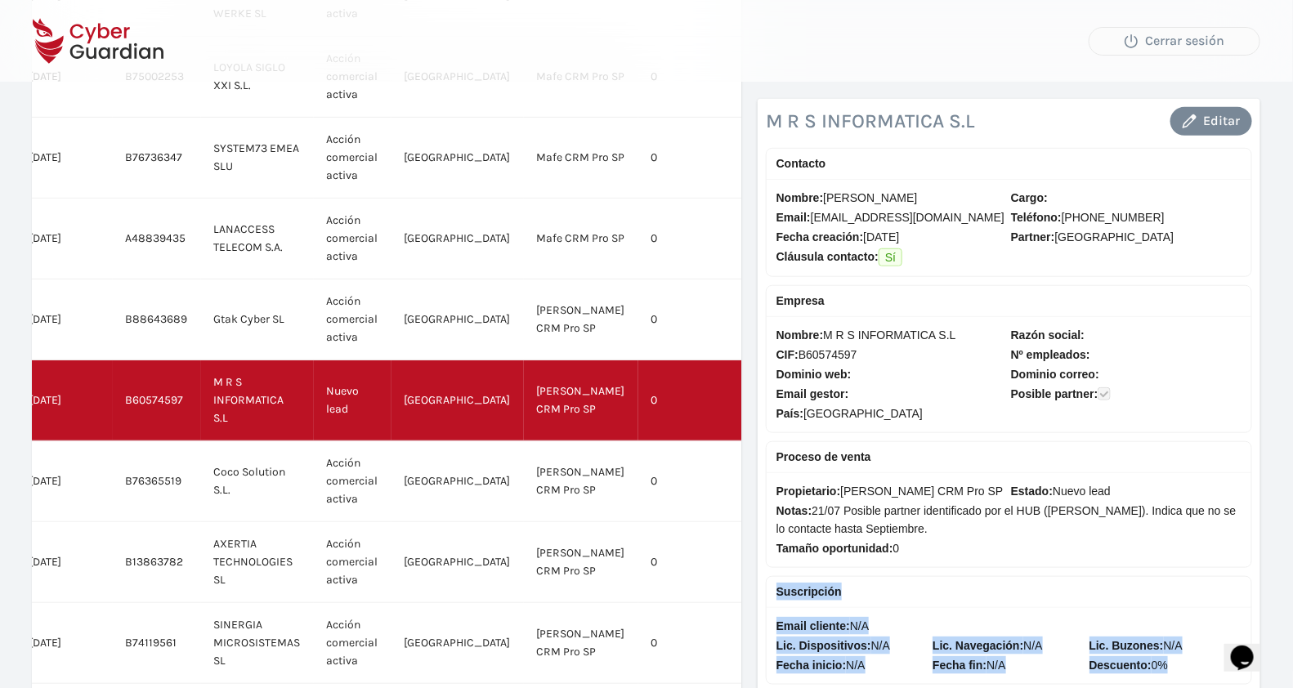
drag, startPoint x: 1291, startPoint y: 266, endPoint x: 1302, endPoint y: 371, distance: 106.0
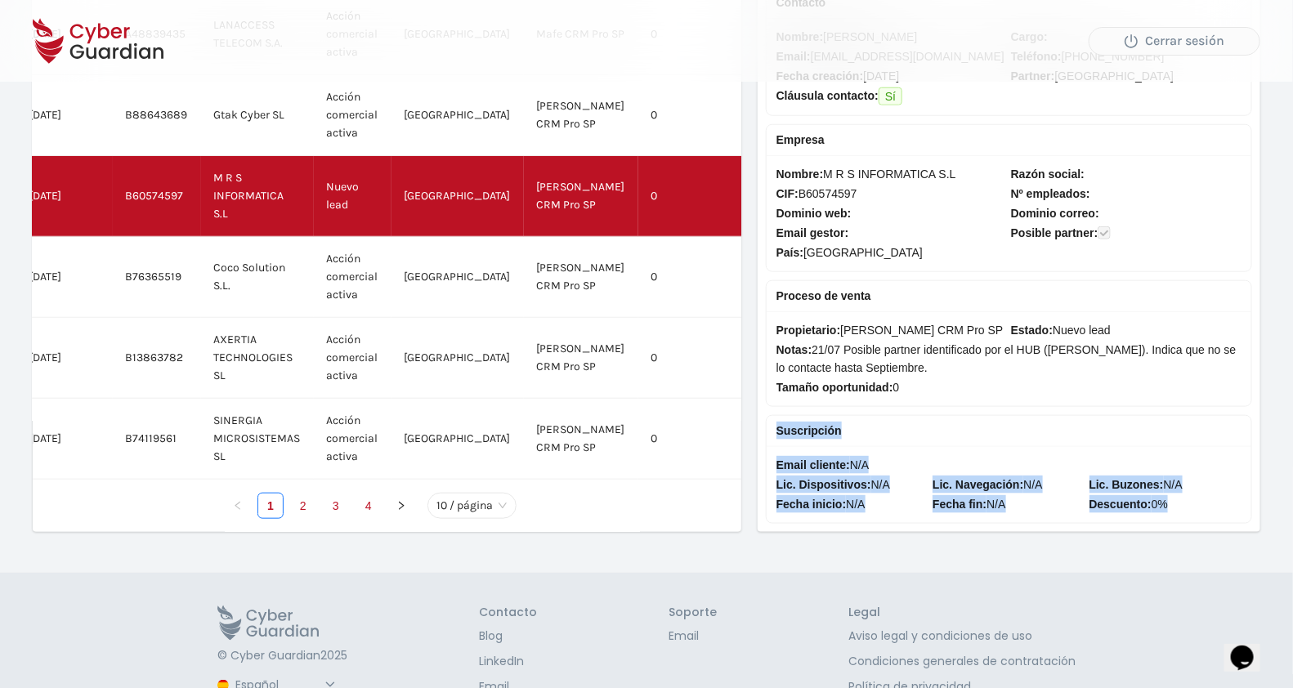
scroll to position [575, 0]
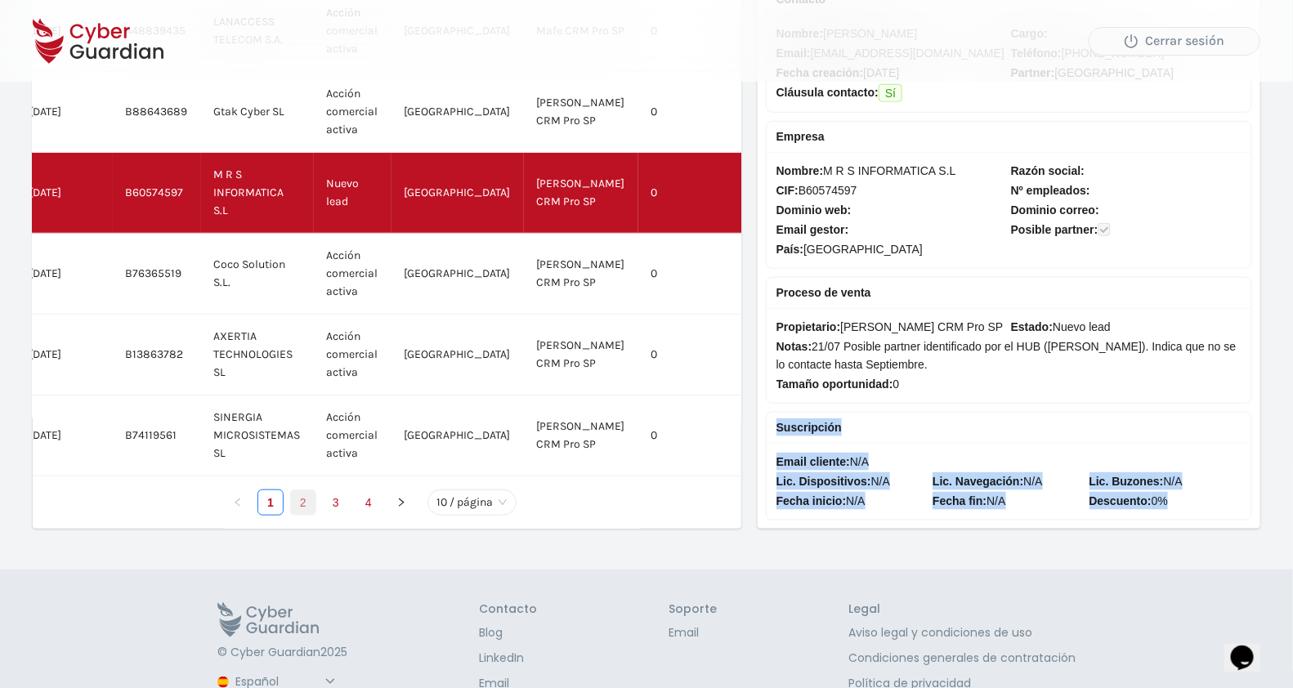
click at [306, 503] on link "2" at bounding box center [303, 502] width 25 height 25
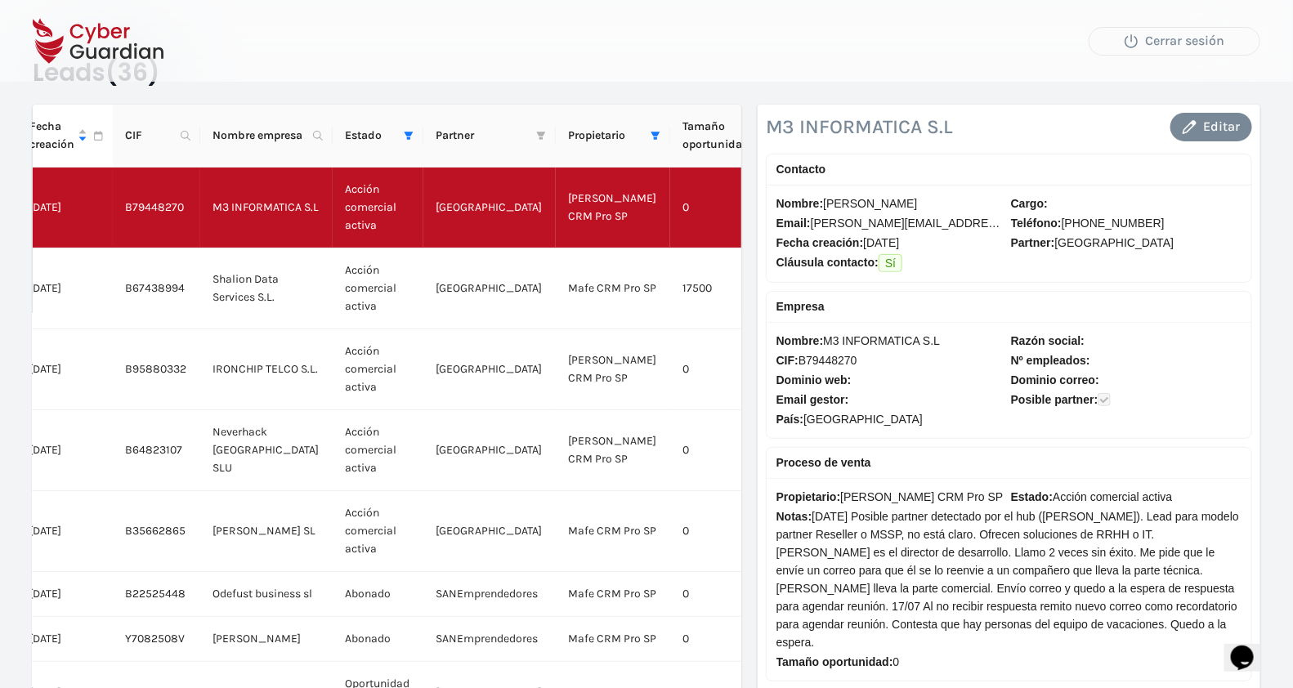
scroll to position [51, 0]
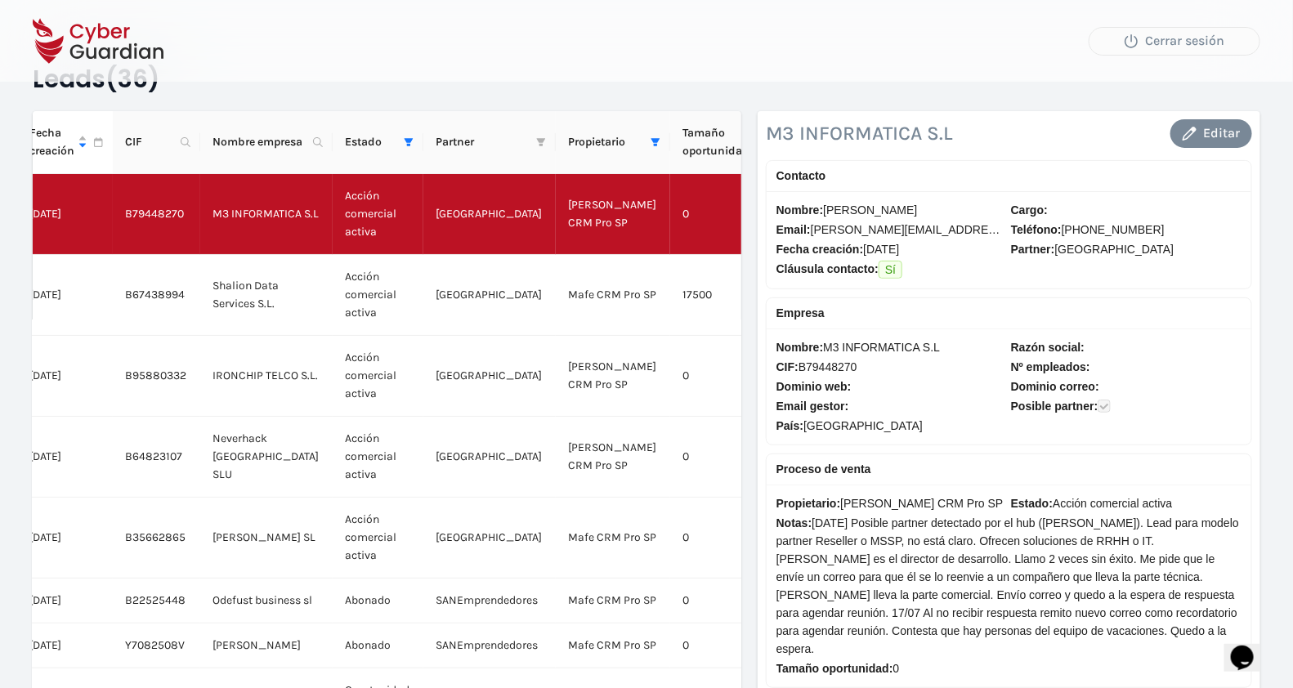
click at [1187, 246] on span "Partner: [GEOGRAPHIC_DATA]" at bounding box center [1126, 249] width 230 height 18
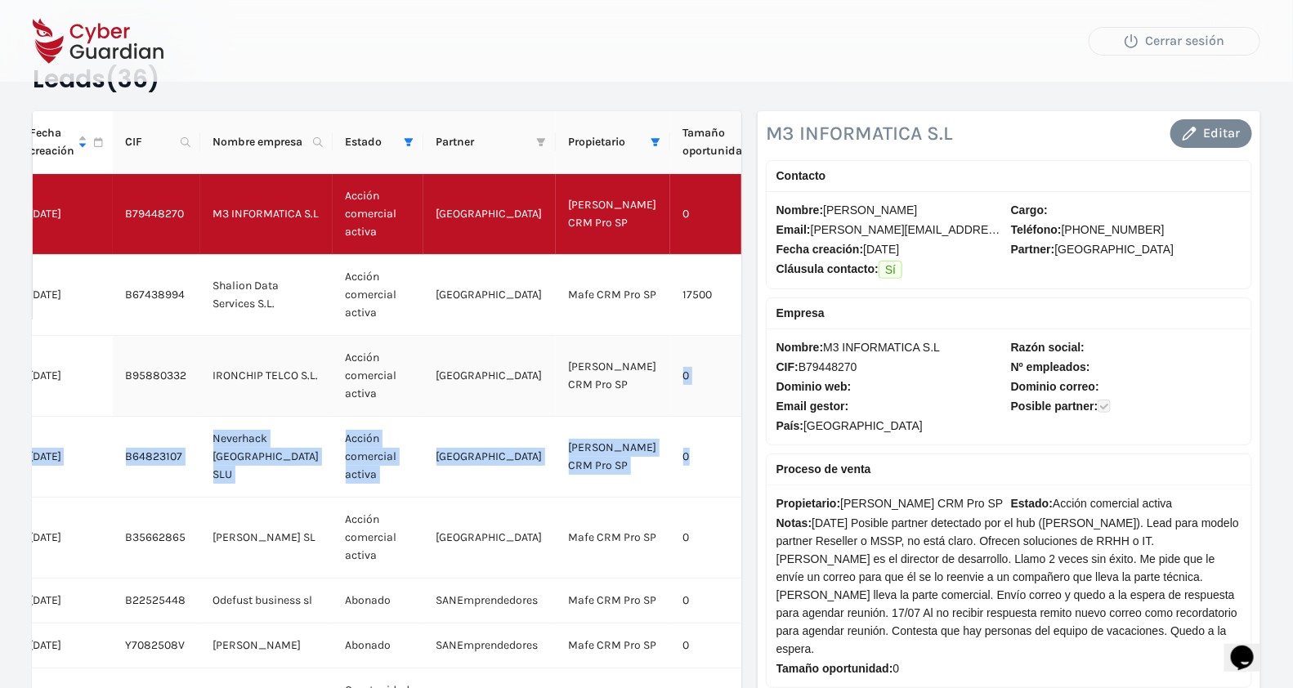
click at [620, 391] on tbody "[DATE] B79448270 M3 INFORMATICA S.L Acción comercial activa [PERSON_NAME] CRM P…" at bounding box center [428, 533] width 824 height 719
click at [670, 391] on td "0" at bounding box center [723, 376] width 106 height 81
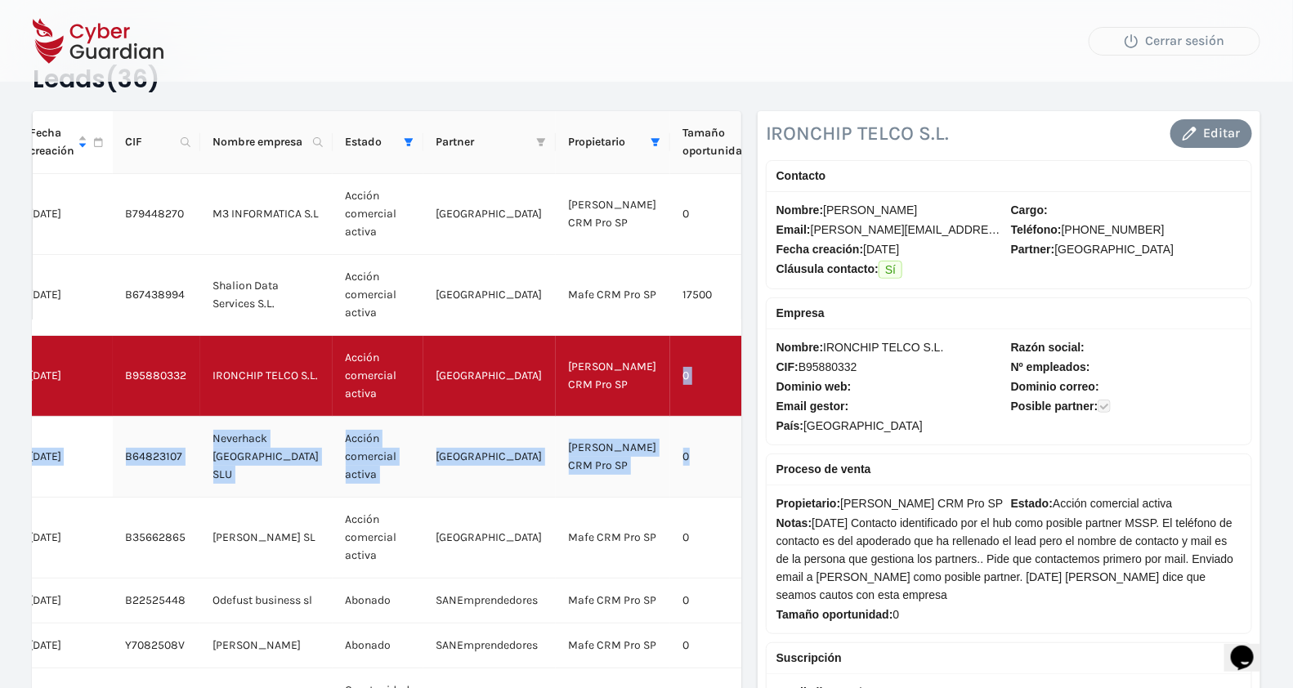
click at [423, 449] on td "[GEOGRAPHIC_DATA]" at bounding box center [489, 457] width 132 height 81
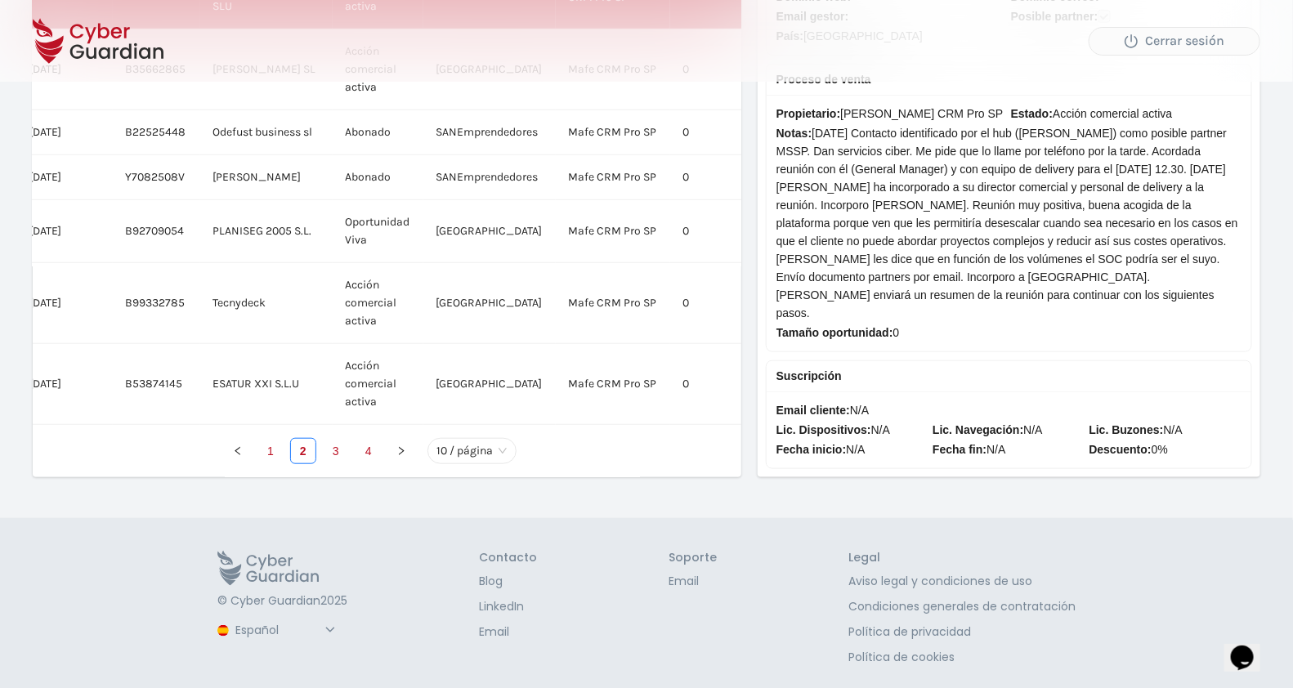
scroll to position [548, 0]
click at [279, 449] on link "1" at bounding box center [270, 448] width 25 height 25
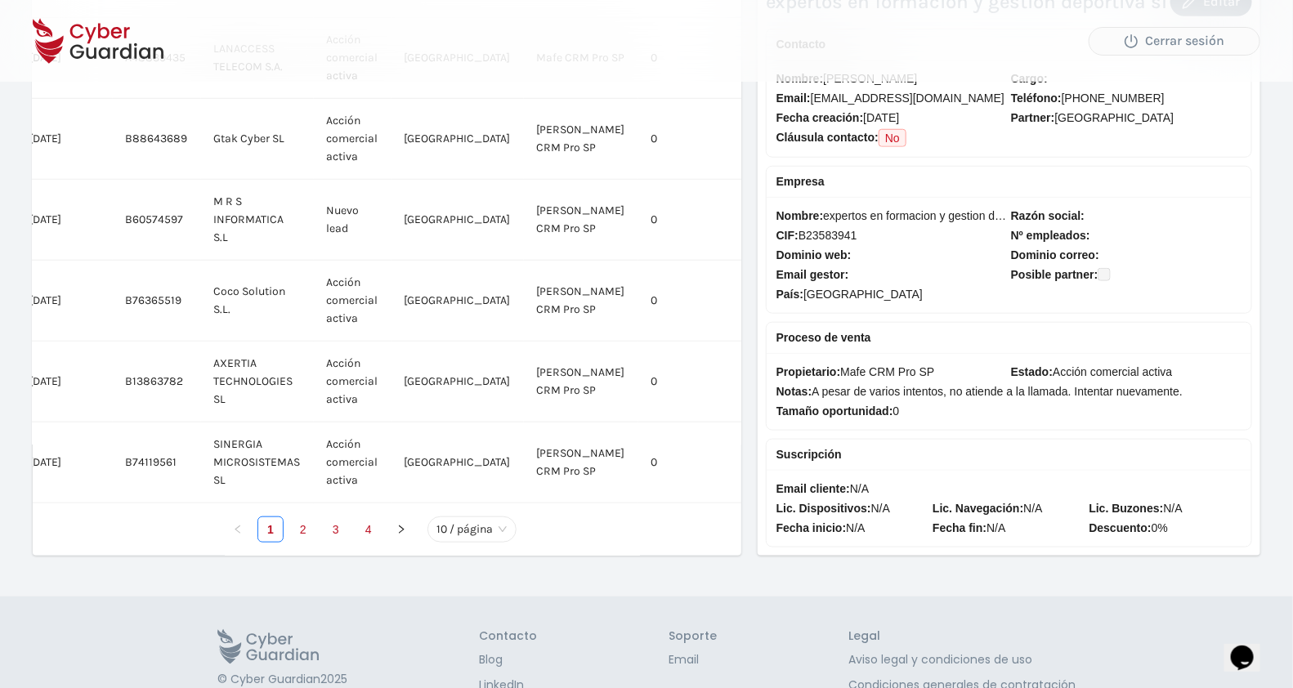
scroll to position [0, 0]
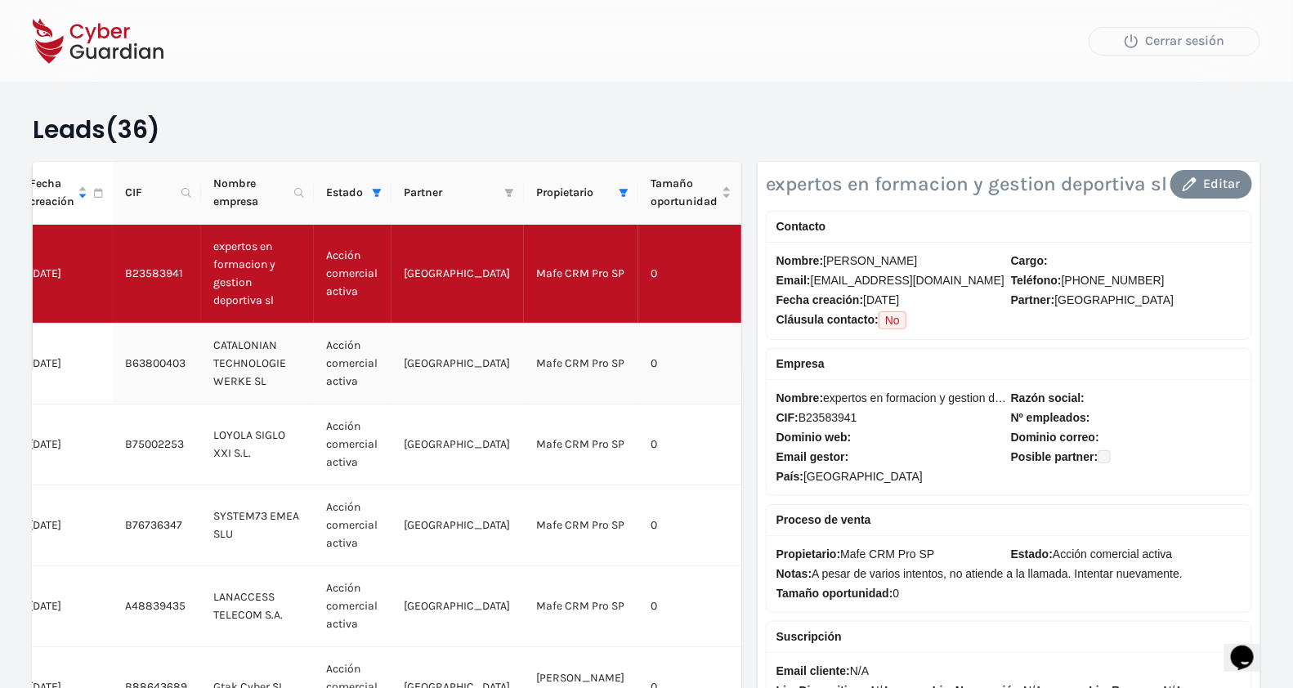
click at [388, 343] on td "Acción comercial activa" at bounding box center [353, 364] width 78 height 81
checkbox input "true"
